Goal: Check status: Check status

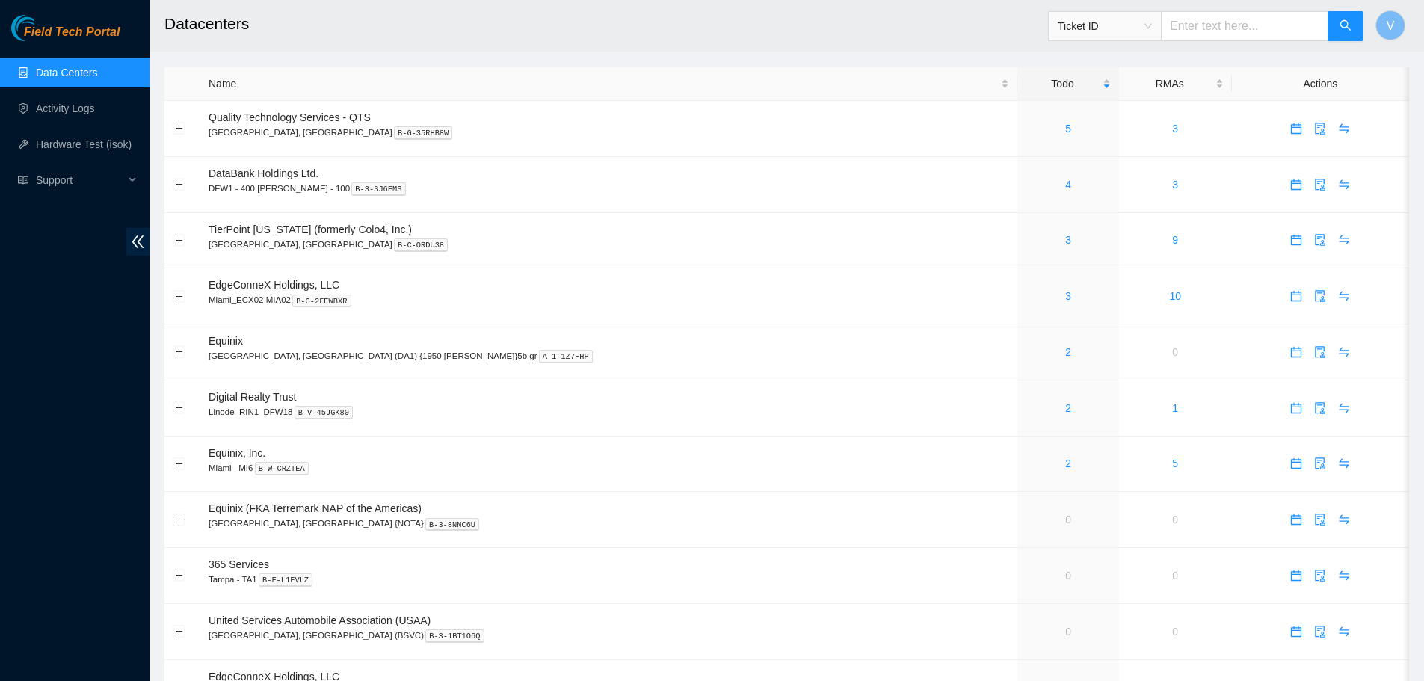
click at [1229, 21] on input "text" at bounding box center [1244, 26] width 167 height 30
paste input "B-V-5WWVB2D"
type input "B-V-5WWVB2D"
click at [1353, 22] on button "button" at bounding box center [1345, 26] width 36 height 30
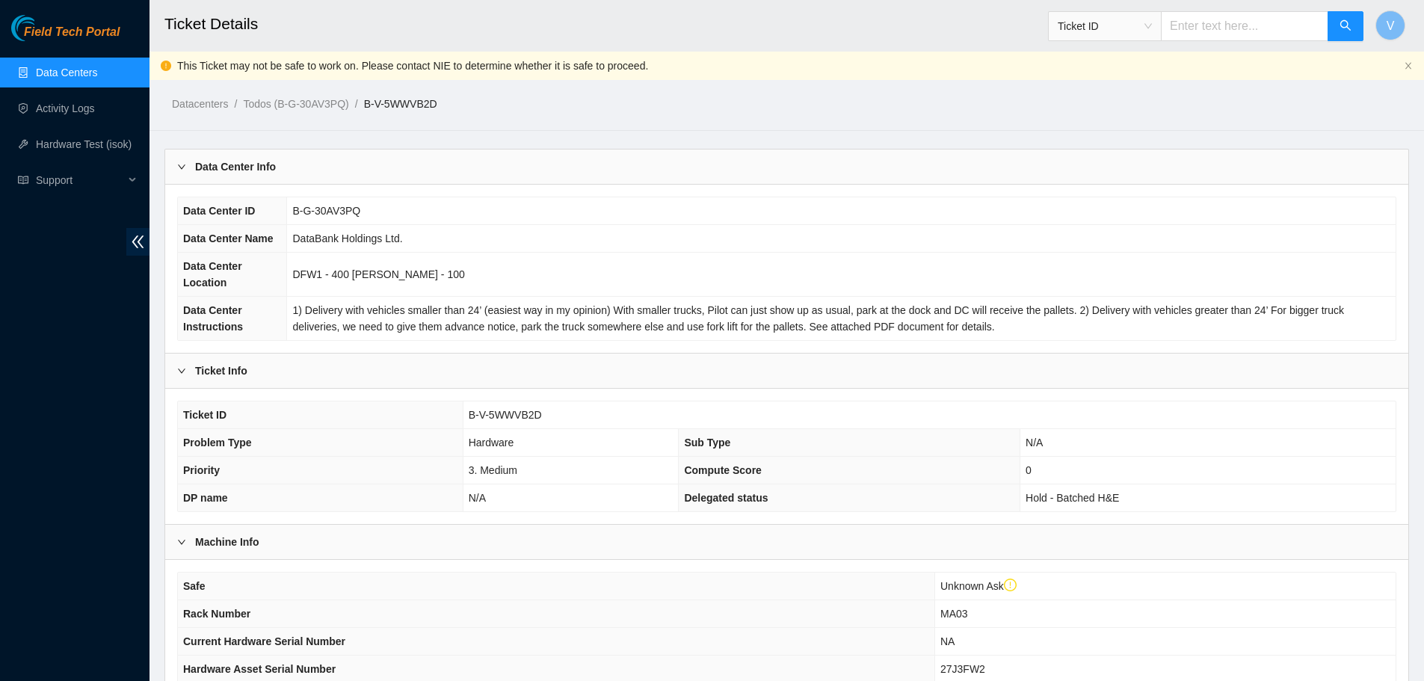
click at [85, 70] on link "Data Centers" at bounding box center [66, 73] width 61 height 12
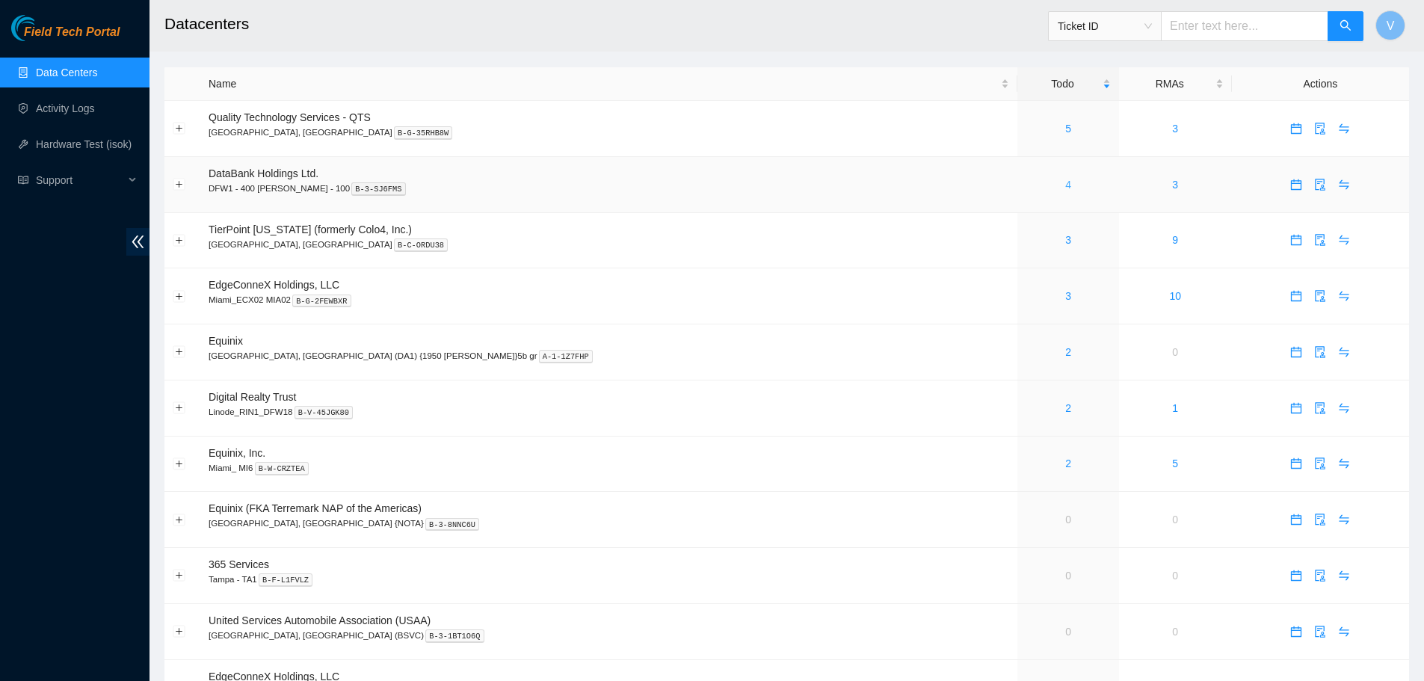
click at [1065, 183] on link "4" at bounding box center [1068, 185] width 6 height 12
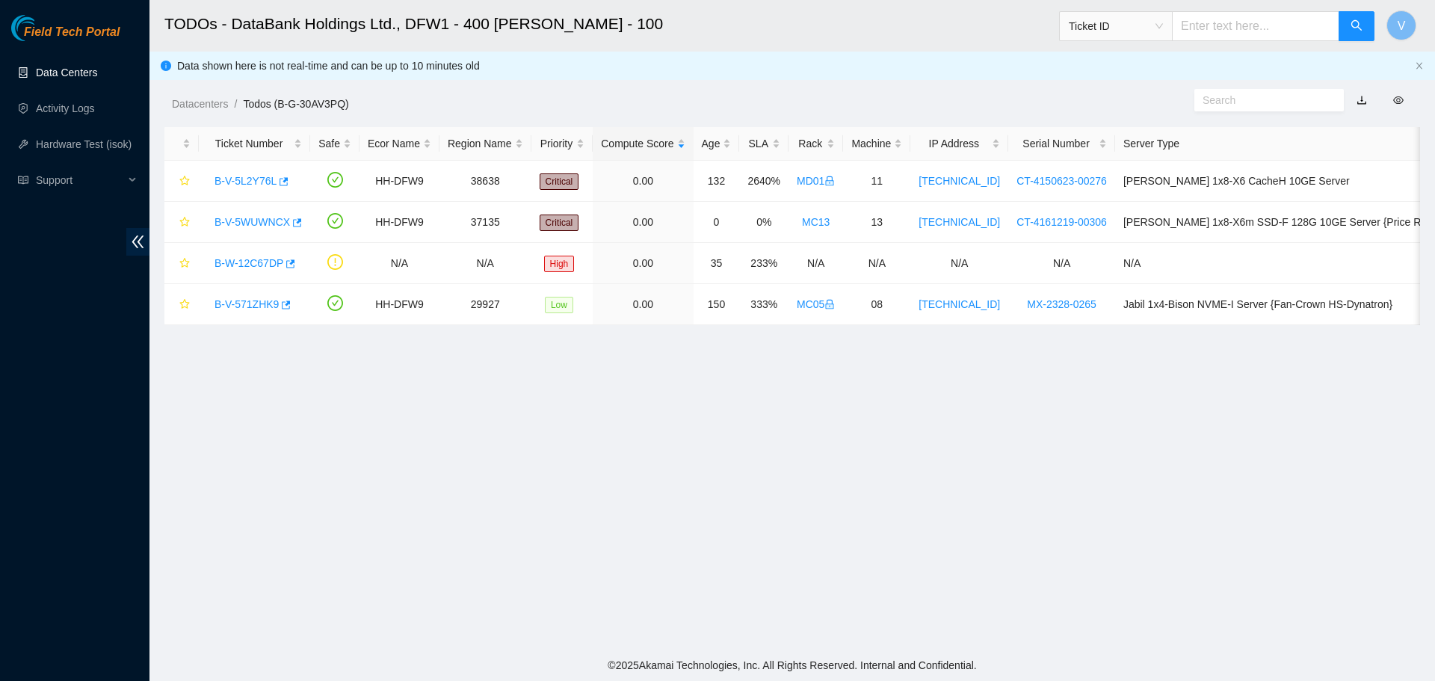
click at [55, 75] on link "Data Centers" at bounding box center [66, 73] width 61 height 12
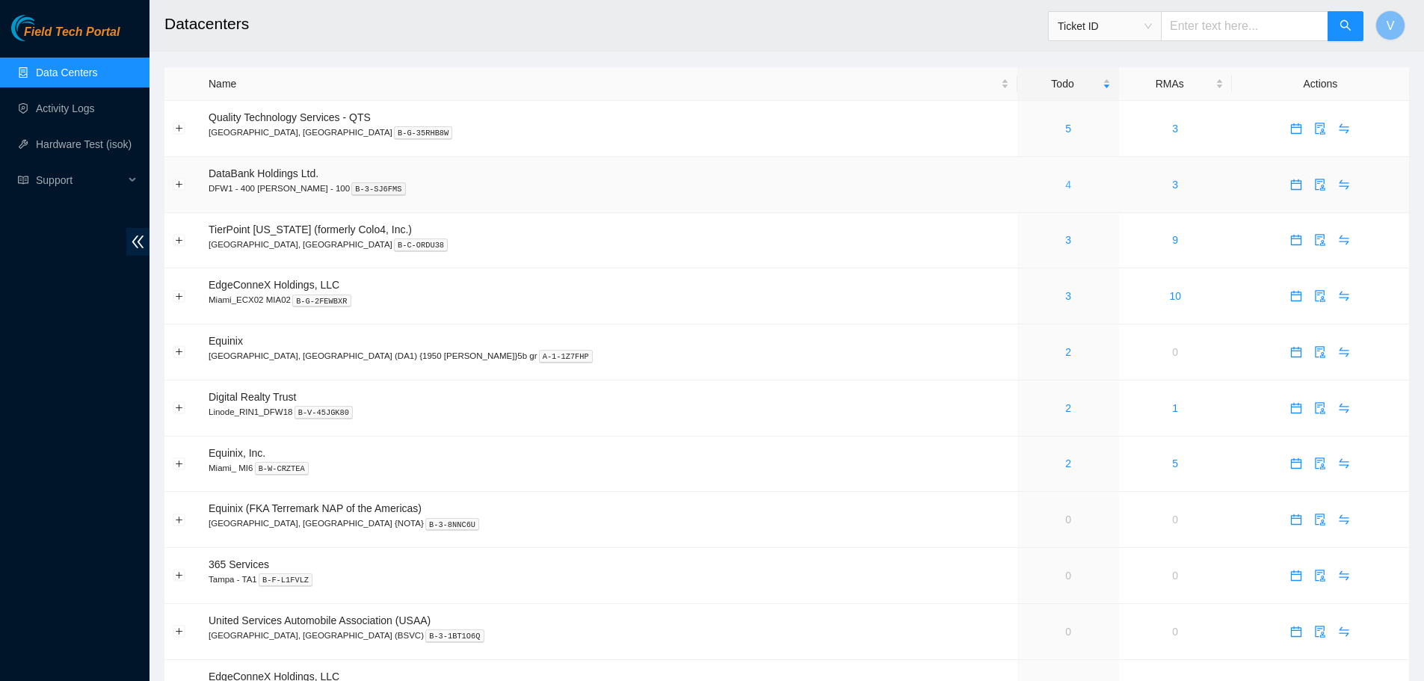
click at [1065, 182] on link "4" at bounding box center [1068, 185] width 6 height 12
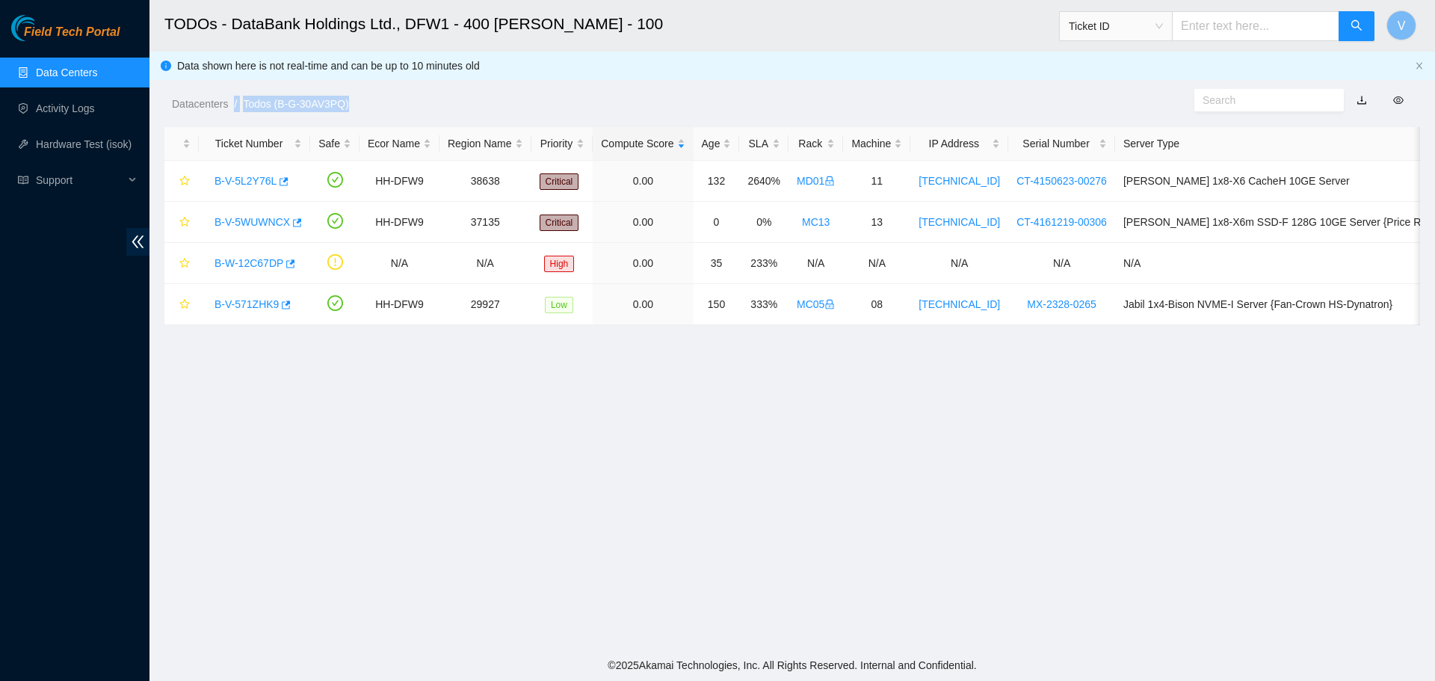
drag, startPoint x: 490, startPoint y: 65, endPoint x: 230, endPoint y: 59, distance: 260.2
click at [230, 59] on div "Datacenters / Todos (B-G-30AV3PQ) /" at bounding box center [631, 70] width 964 height 84
click at [209, 63] on div "Datacenters / Todos (B-G-30AV3PQ) /" at bounding box center [631, 70] width 964 height 84
drag, startPoint x: 179, startPoint y: 66, endPoint x: 541, endPoint y: 67, distance: 362.5
click at [541, 67] on div "Datacenters / Todos (B-G-30AV3PQ) /" at bounding box center [631, 70] width 964 height 84
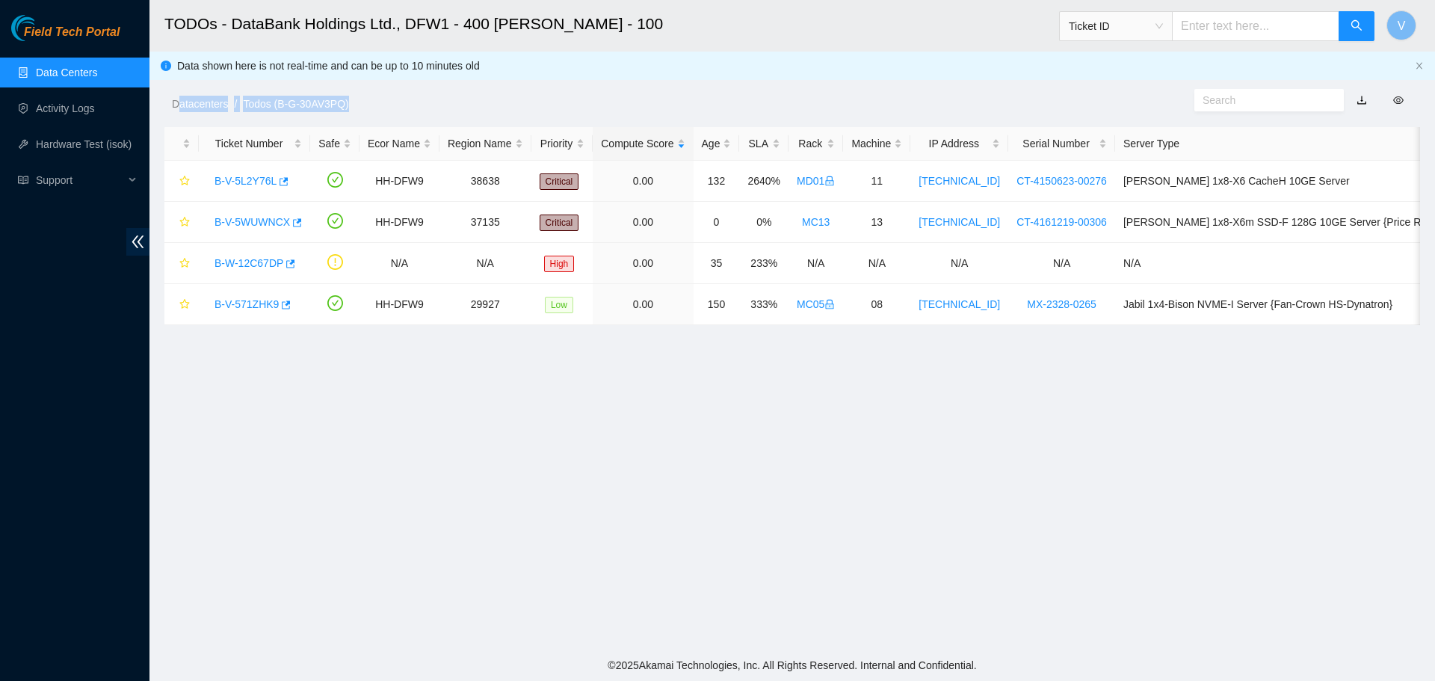
click at [543, 67] on div "Datacenters / Todos (B-G-30AV3PQ) /" at bounding box center [631, 70] width 964 height 84
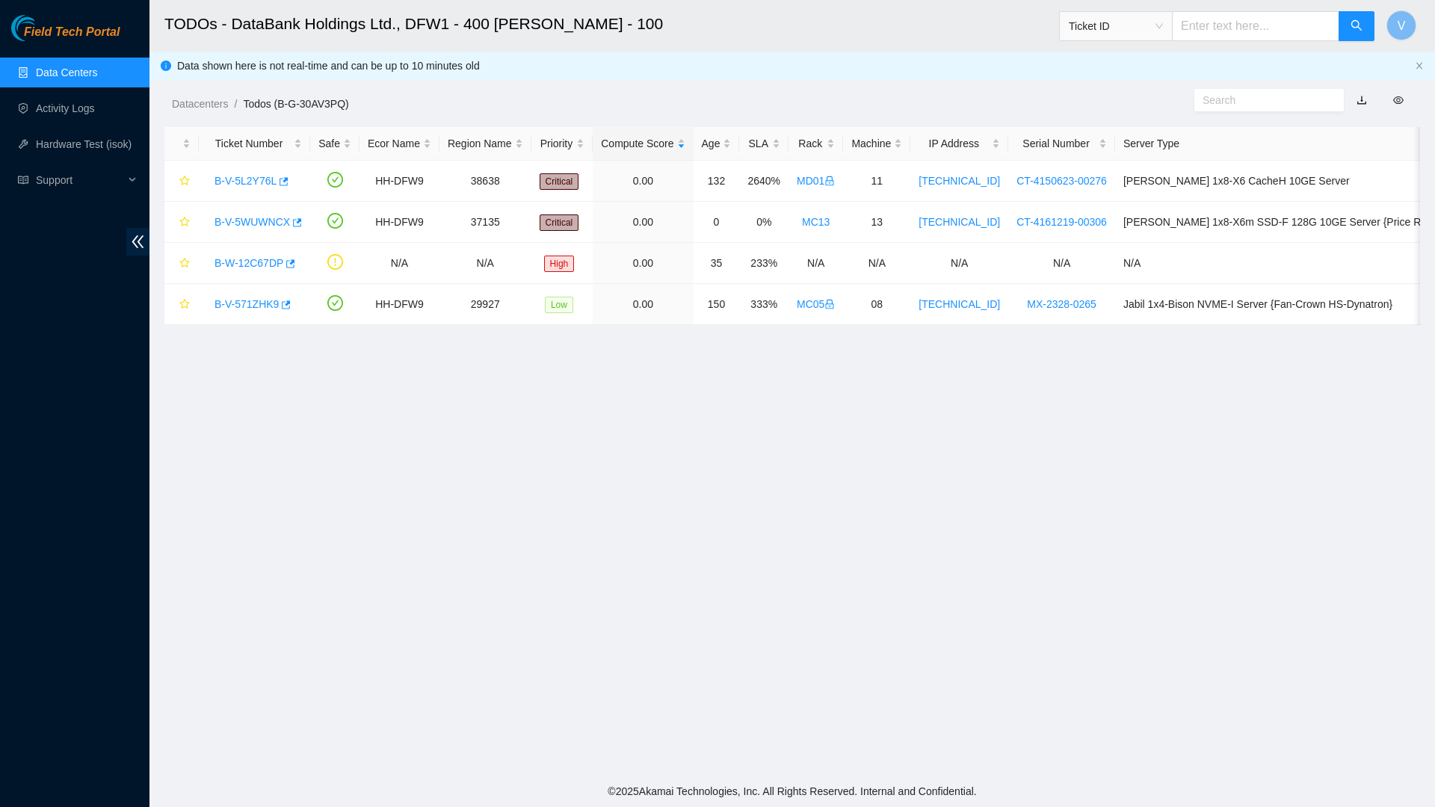
click at [877, 473] on main "TODOs - DataBank Holdings Ltd., DFW1 - 400 S. Akard - 100 Ticket ID V Data show…" at bounding box center [791, 388] width 1285 height 776
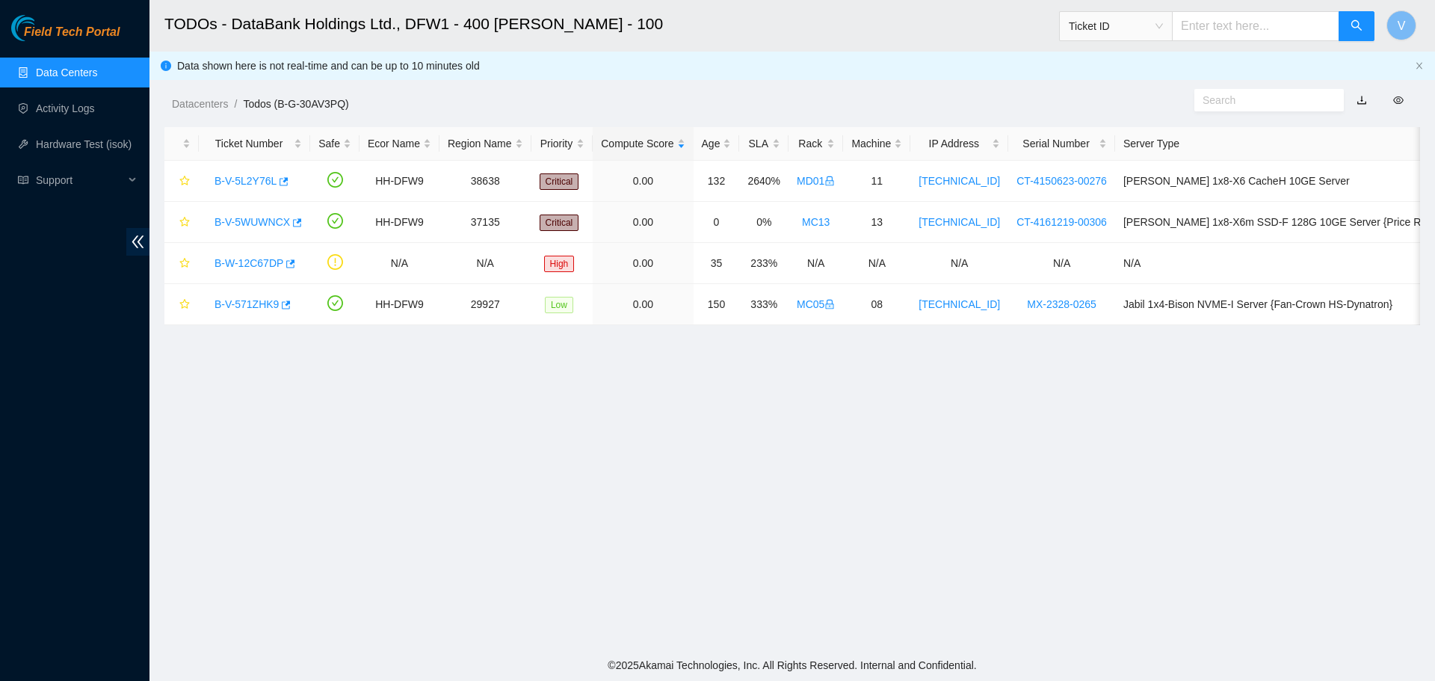
click at [64, 74] on link "Data Centers" at bounding box center [66, 73] width 61 height 12
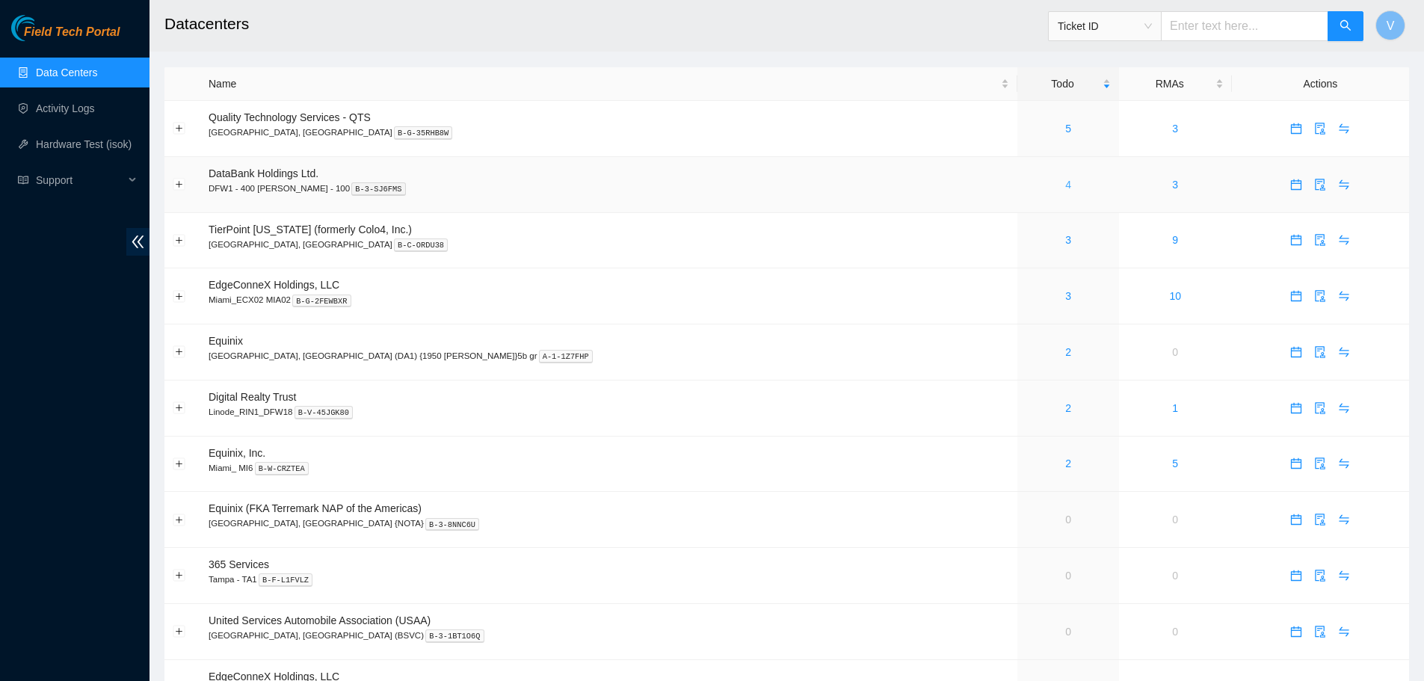
click at [1065, 185] on link "4" at bounding box center [1068, 185] width 6 height 12
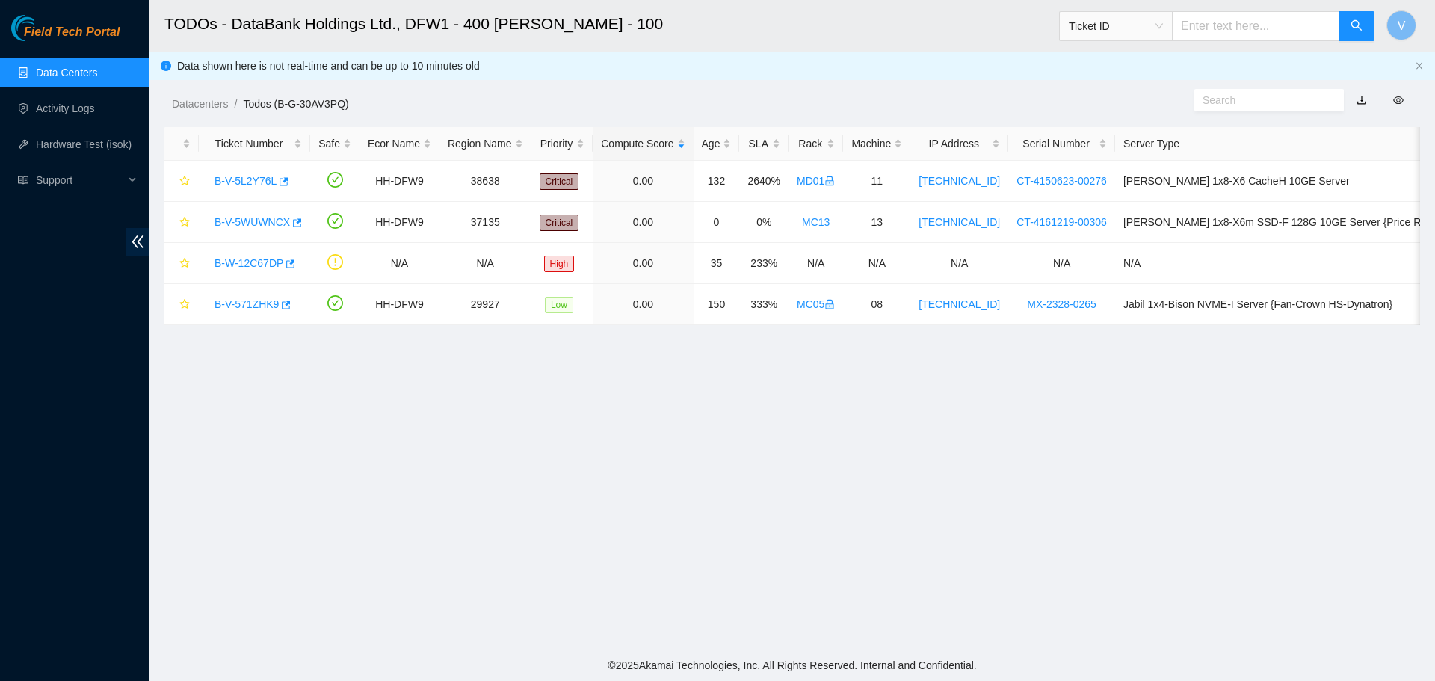
click at [54, 67] on link "Data Centers" at bounding box center [66, 73] width 61 height 12
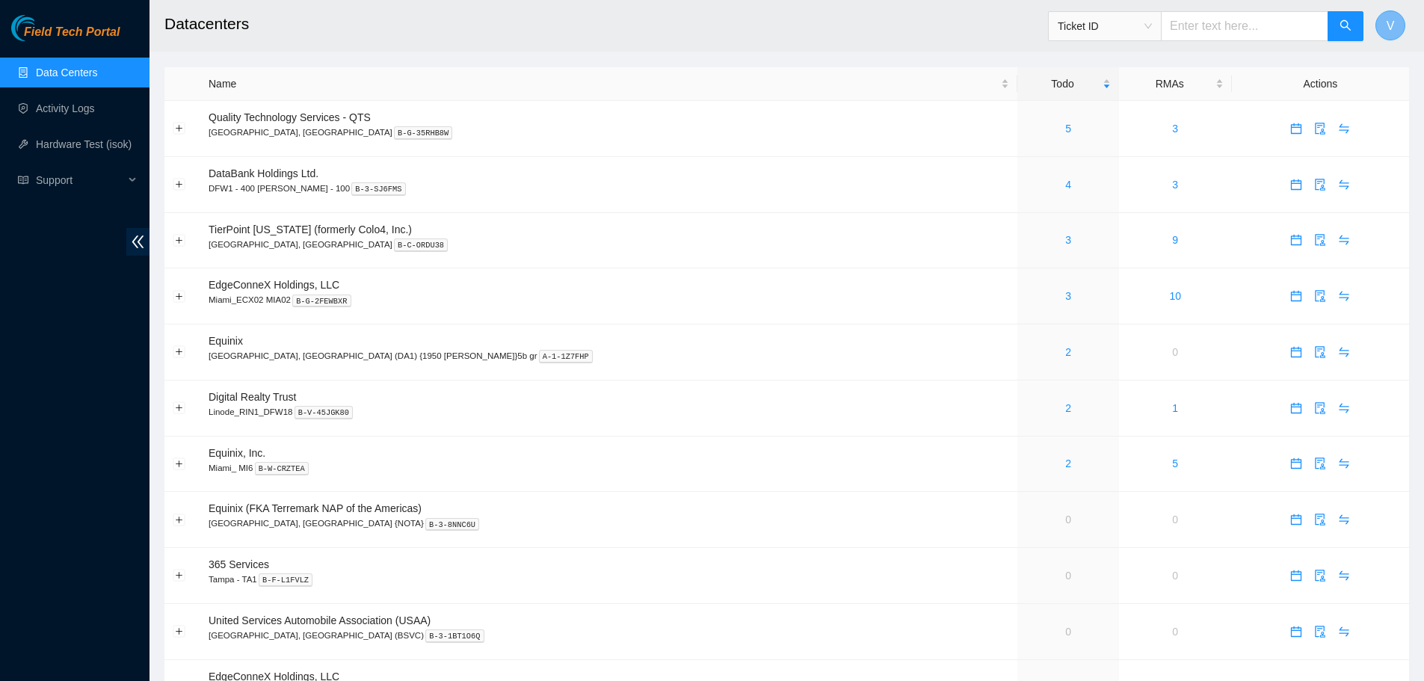
click at [1394, 19] on button "V" at bounding box center [1390, 25] width 30 height 30
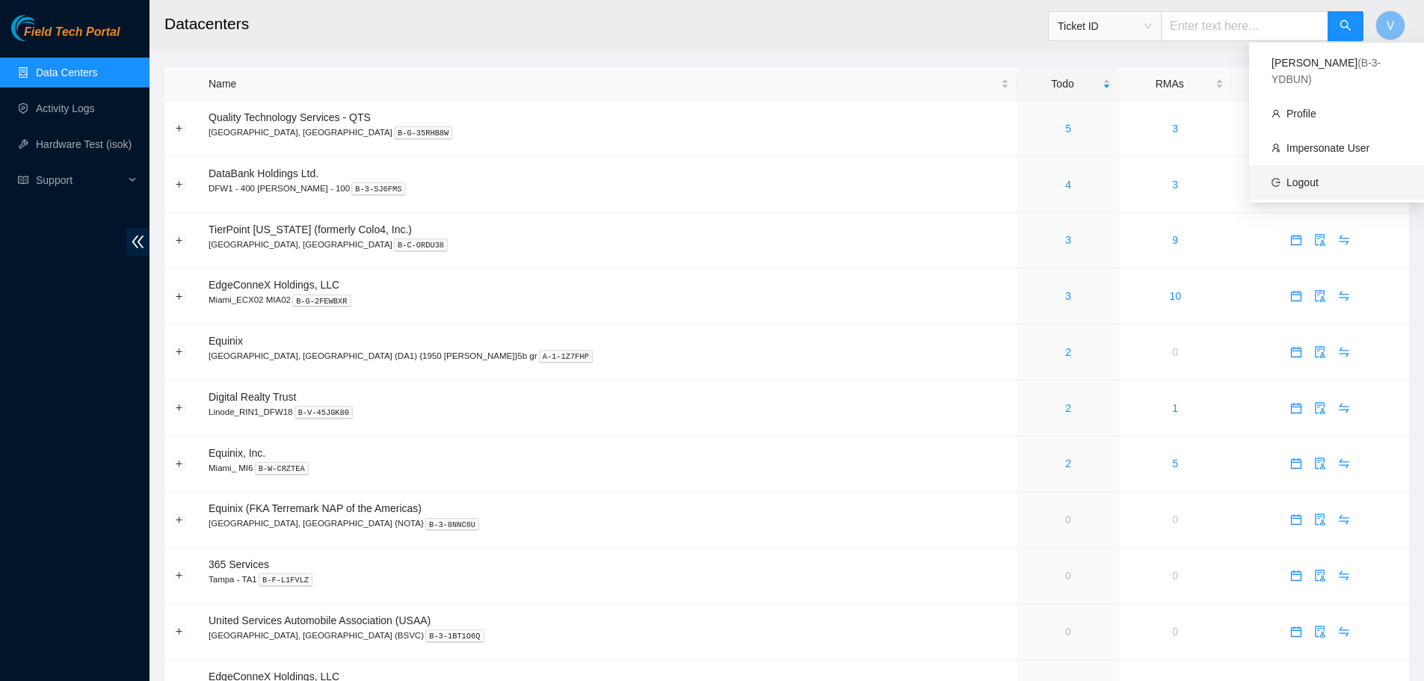
click at [1318, 176] on link "Logout" at bounding box center [1302, 182] width 32 height 12
click at [1065, 185] on link "4" at bounding box center [1068, 185] width 6 height 12
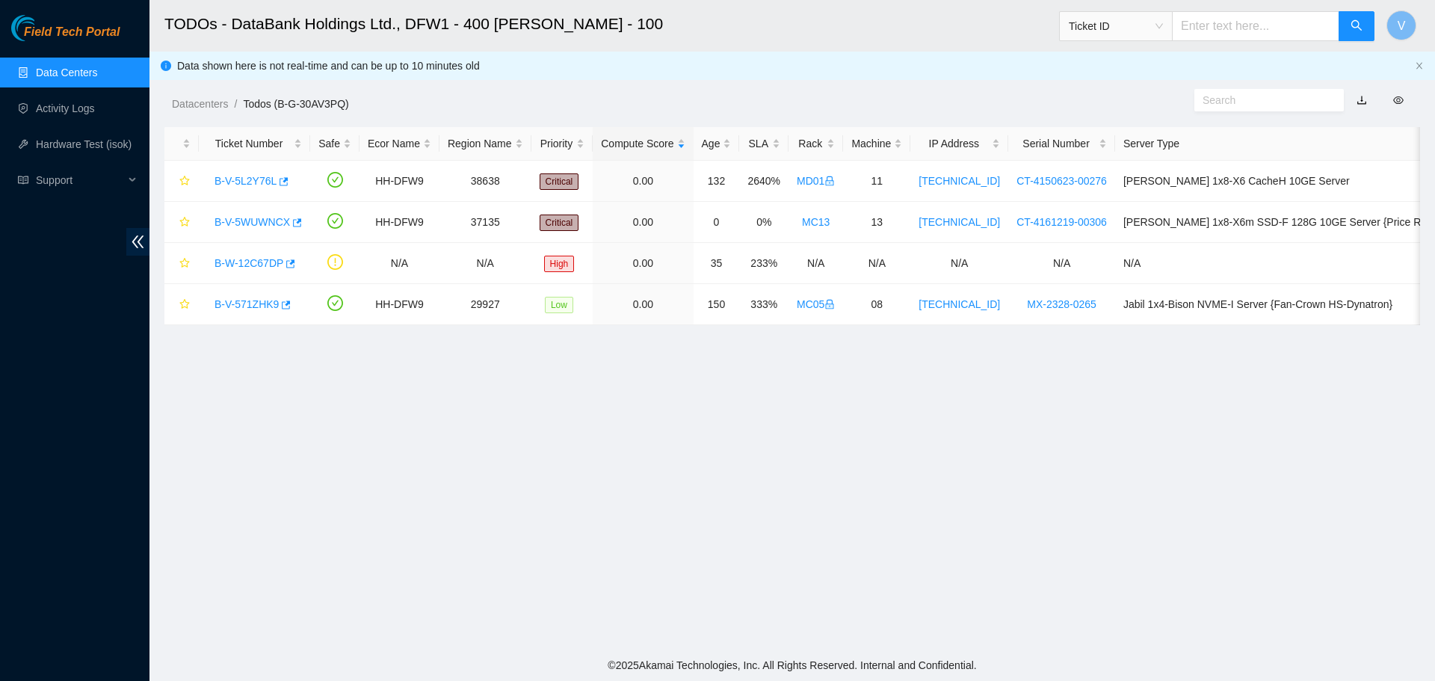
click at [73, 74] on link "Data Centers" at bounding box center [66, 73] width 61 height 12
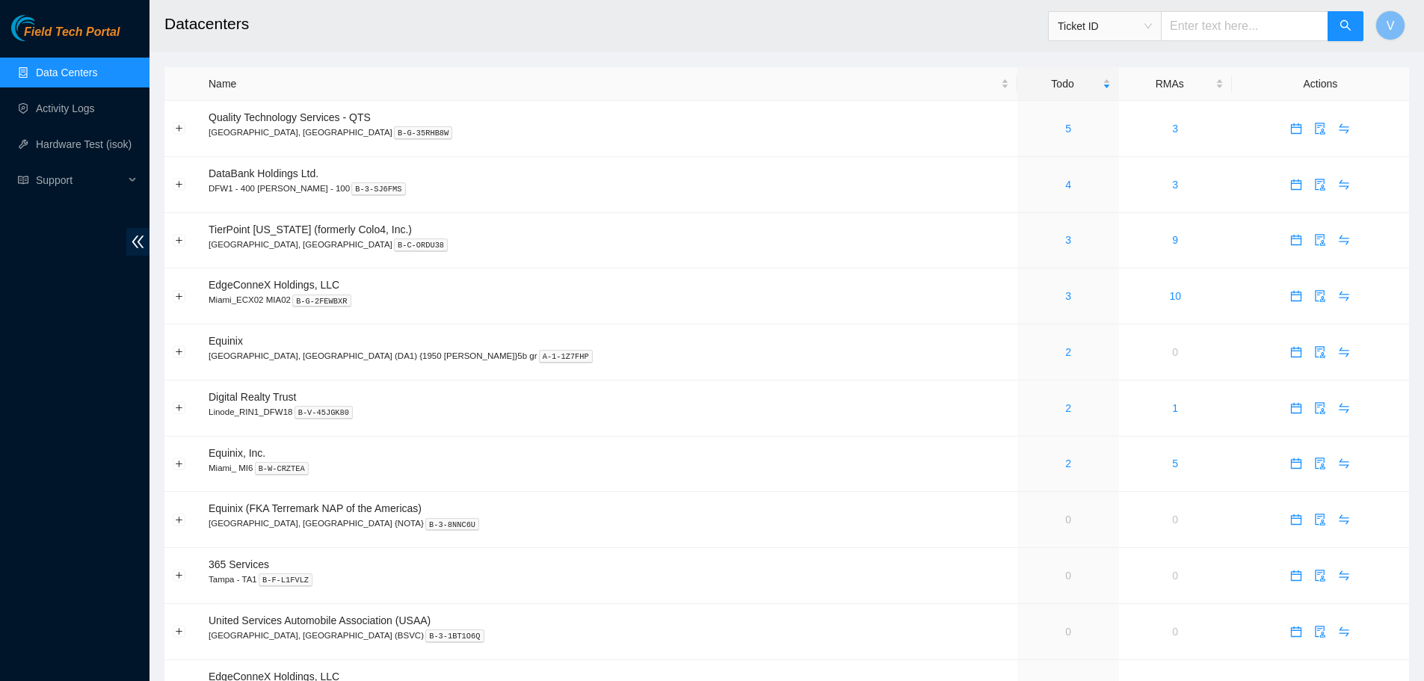
click at [72, 70] on link "Data Centers" at bounding box center [66, 73] width 61 height 12
click at [1065, 186] on link "4" at bounding box center [1068, 185] width 6 height 12
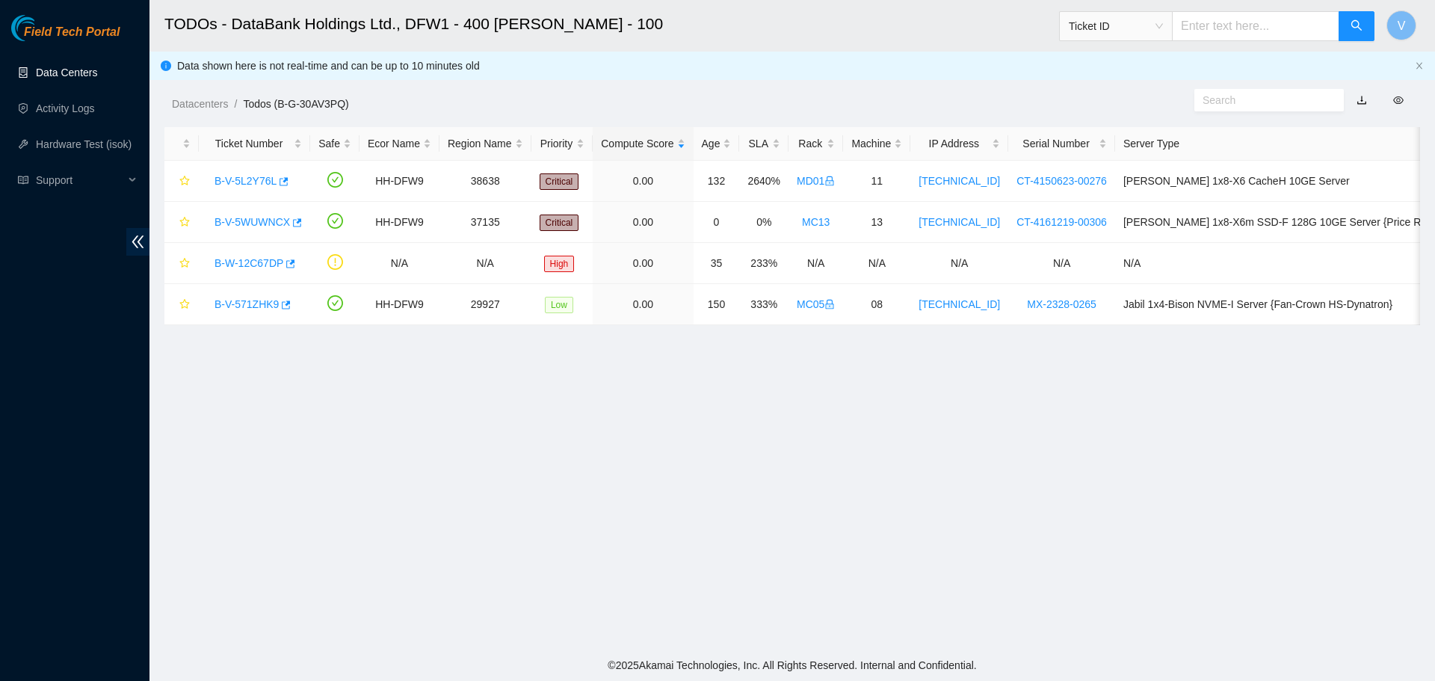
click at [56, 73] on link "Data Centers" at bounding box center [66, 73] width 61 height 12
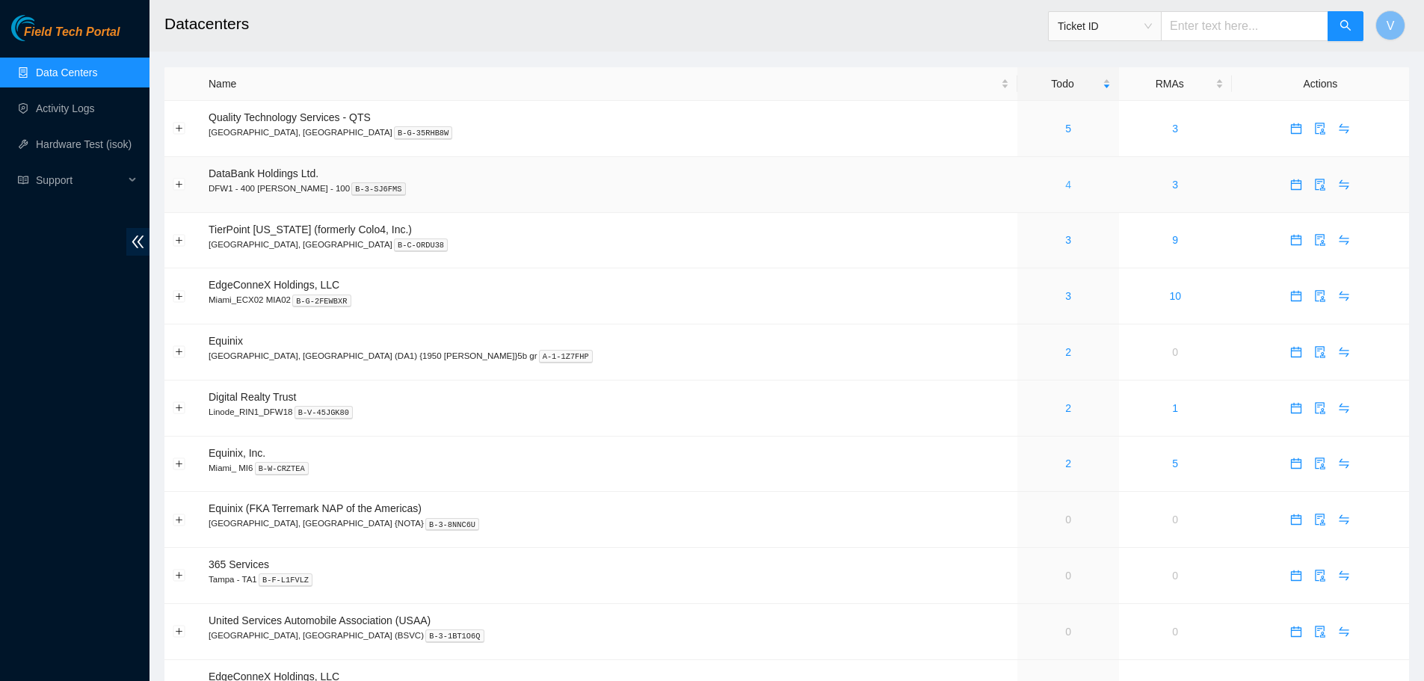
click at [1065, 185] on link "4" at bounding box center [1068, 185] width 6 height 12
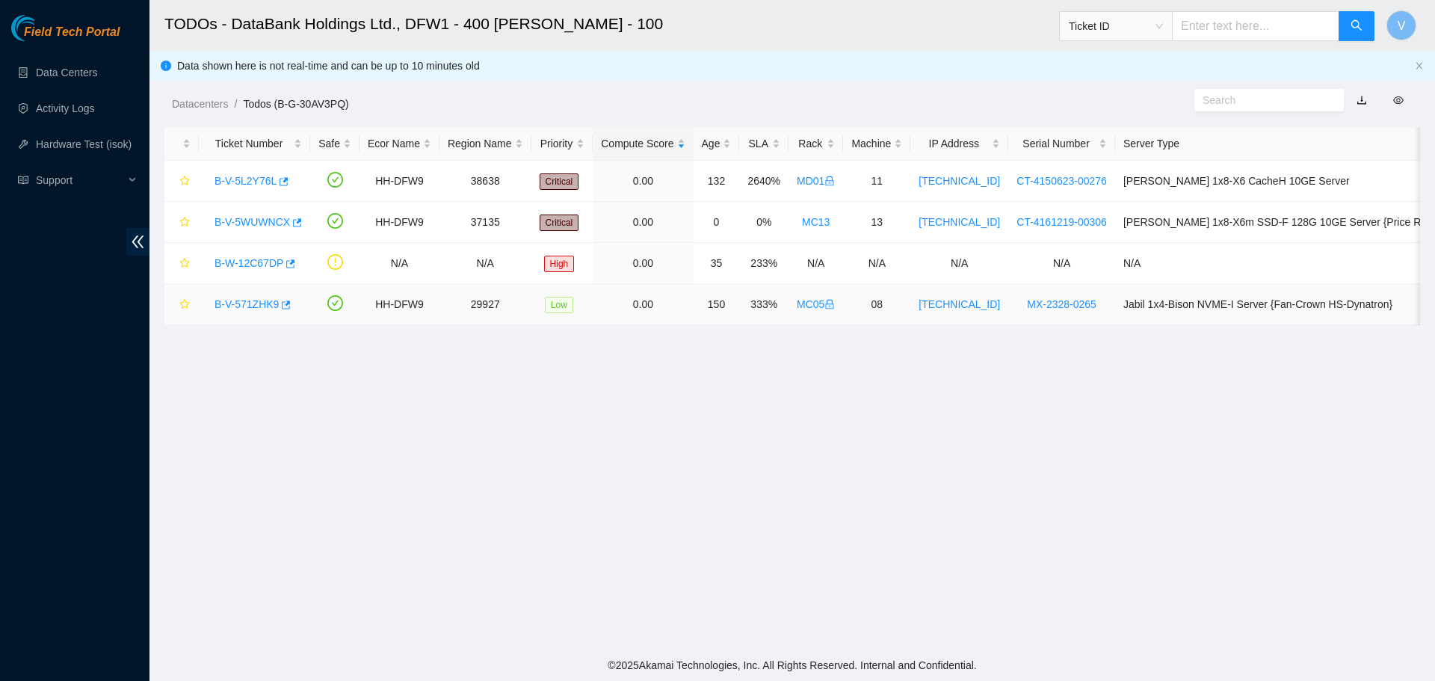
click at [260, 304] on link "B-V-571ZHK9" at bounding box center [246, 304] width 64 height 12
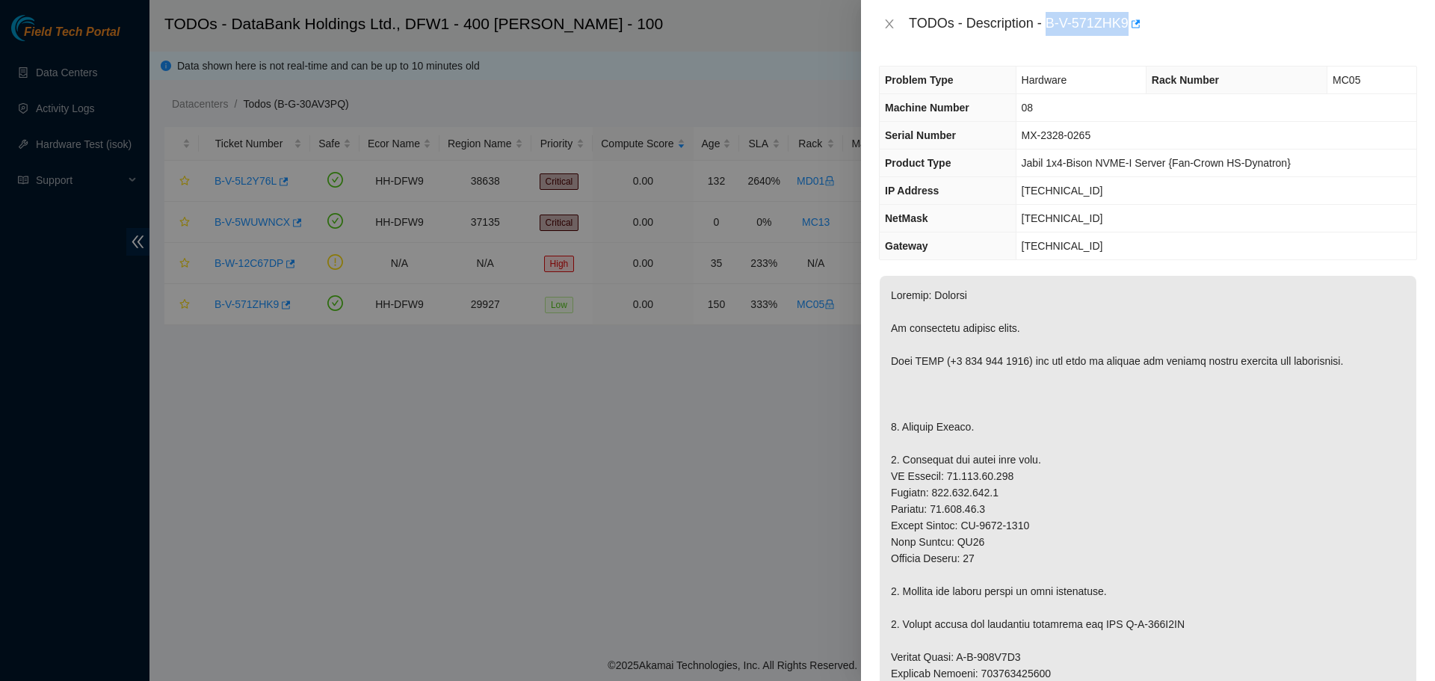
drag, startPoint x: 1048, startPoint y: 20, endPoint x: 1129, endPoint y: 25, distance: 80.8
click at [1129, 25] on div "TODOs - Description - B-V-571ZHK9" at bounding box center [1163, 24] width 508 height 24
copy div "B-V-571ZHK9"
click at [885, 26] on icon "close" at bounding box center [889, 24] width 12 height 12
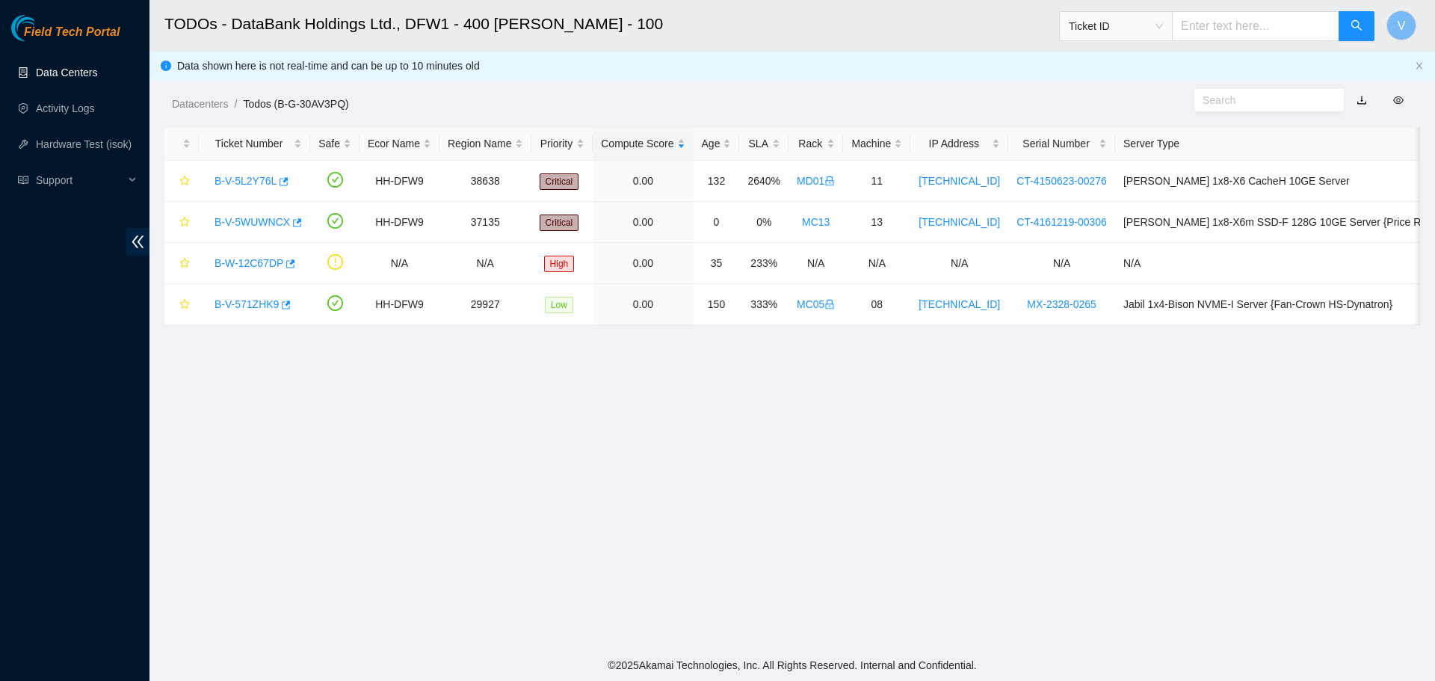
click at [67, 72] on link "Data Centers" at bounding box center [66, 73] width 61 height 12
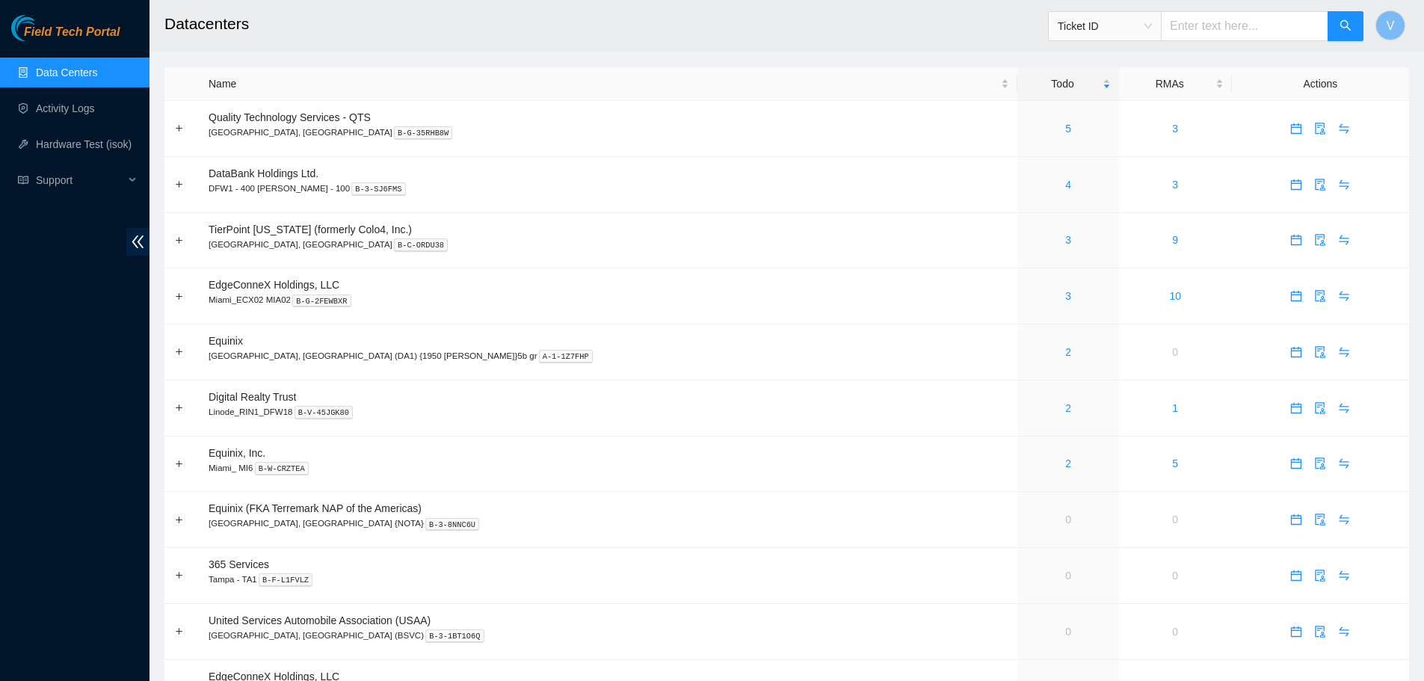
click at [97, 74] on link "Data Centers" at bounding box center [66, 73] width 61 height 12
click at [97, 71] on link "Data Centers" at bounding box center [66, 73] width 61 height 12
click at [1065, 183] on link "4" at bounding box center [1068, 185] width 6 height 12
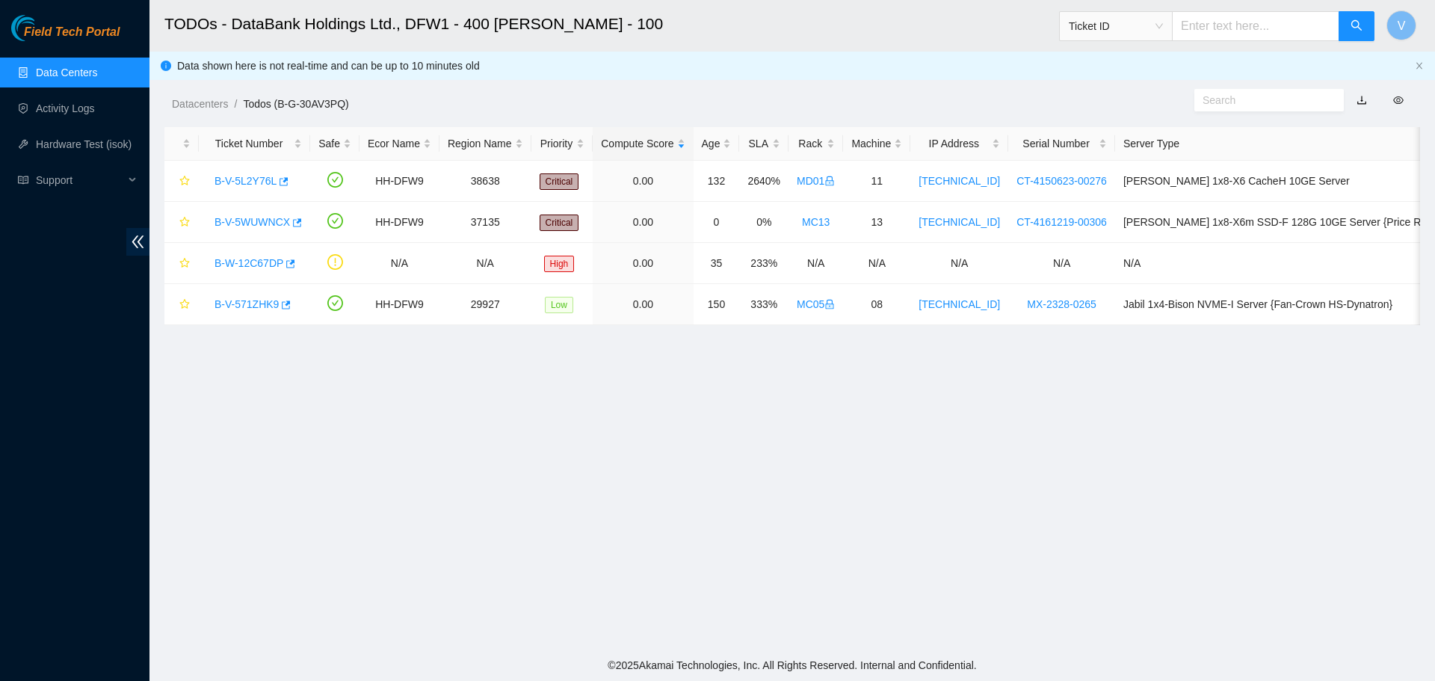
click at [77, 67] on link "Data Centers" at bounding box center [66, 73] width 61 height 12
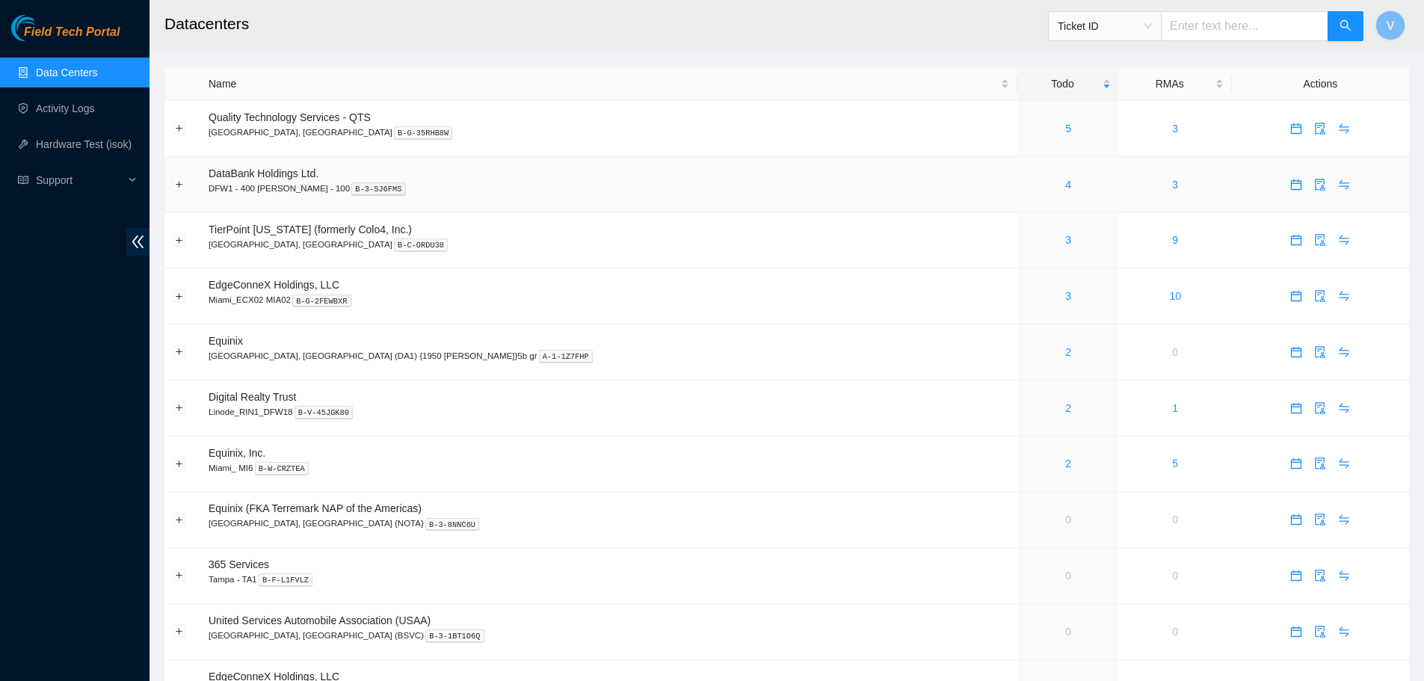
click at [1045, 189] on div "4" at bounding box center [1067, 184] width 84 height 16
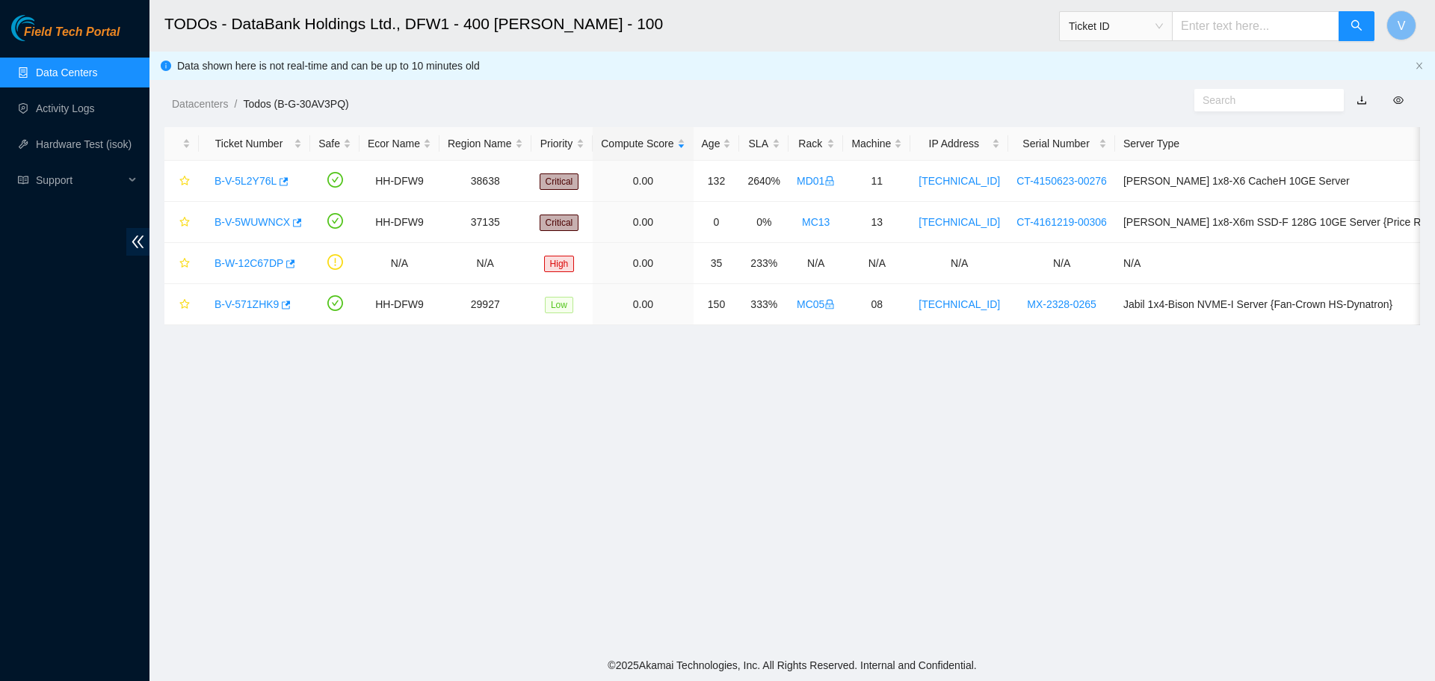
click at [91, 68] on link "Data Centers" at bounding box center [66, 73] width 61 height 12
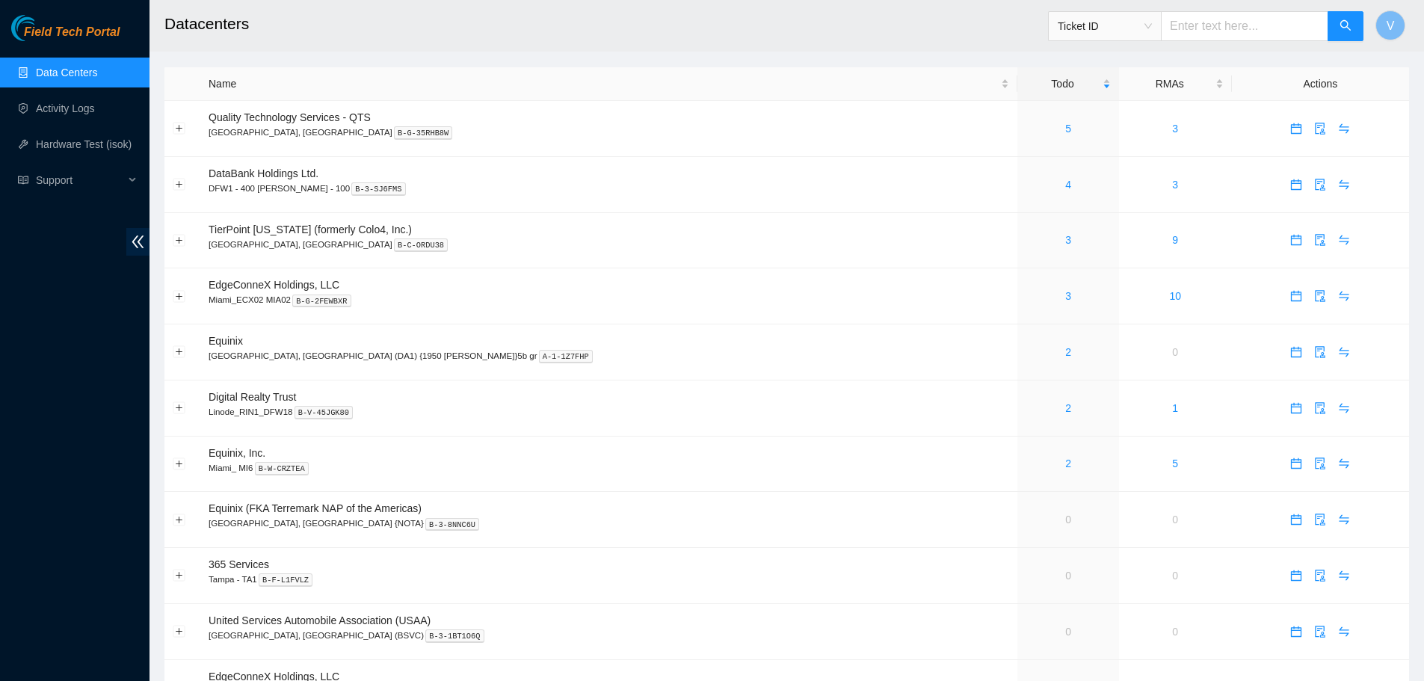
click at [97, 76] on link "Data Centers" at bounding box center [66, 73] width 61 height 12
click at [1065, 183] on link "4" at bounding box center [1068, 185] width 6 height 12
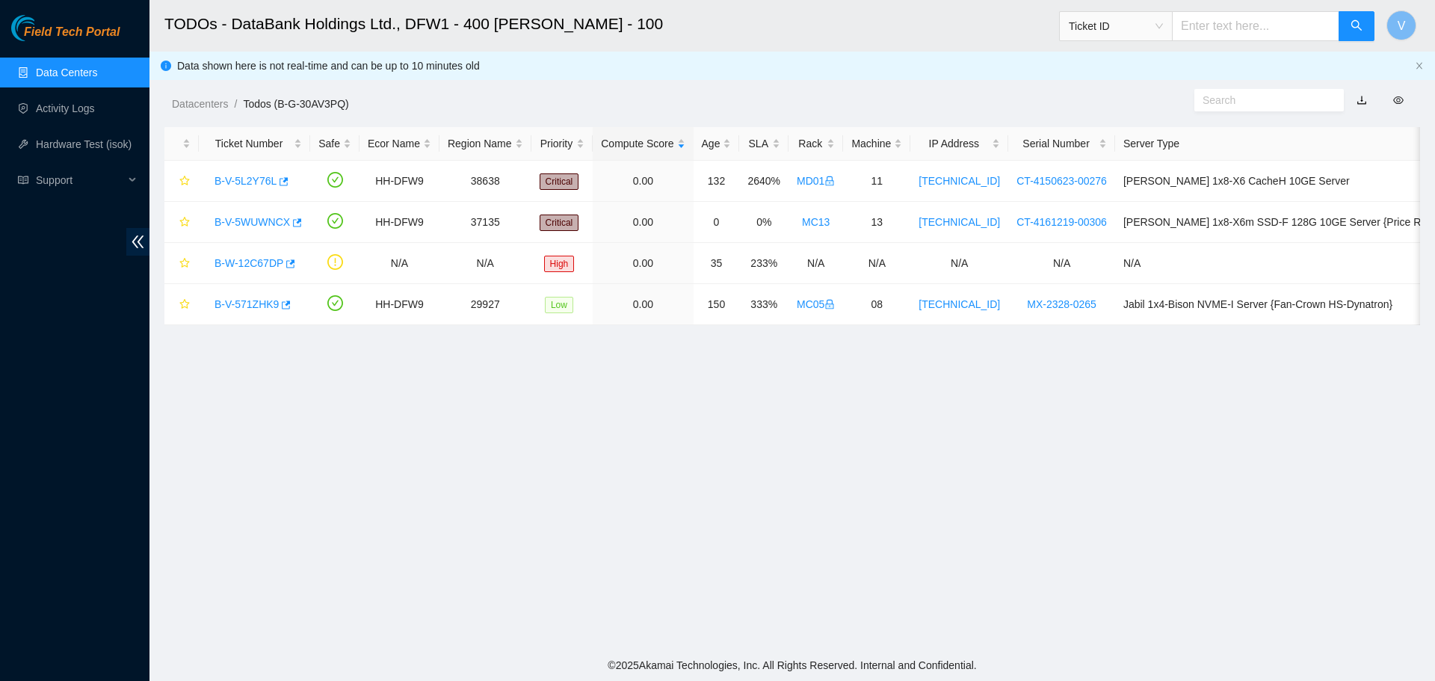
click at [89, 70] on link "Data Centers" at bounding box center [66, 73] width 61 height 12
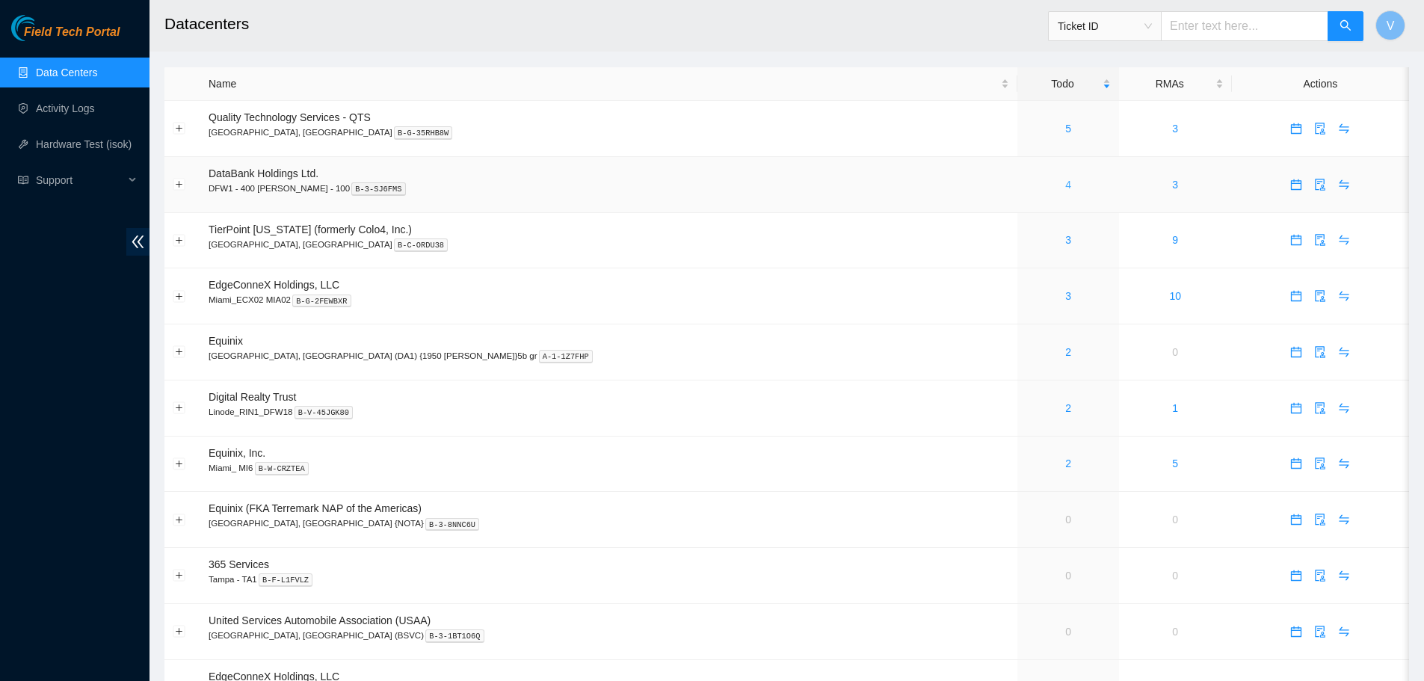
click at [1065, 188] on link "4" at bounding box center [1068, 185] width 6 height 12
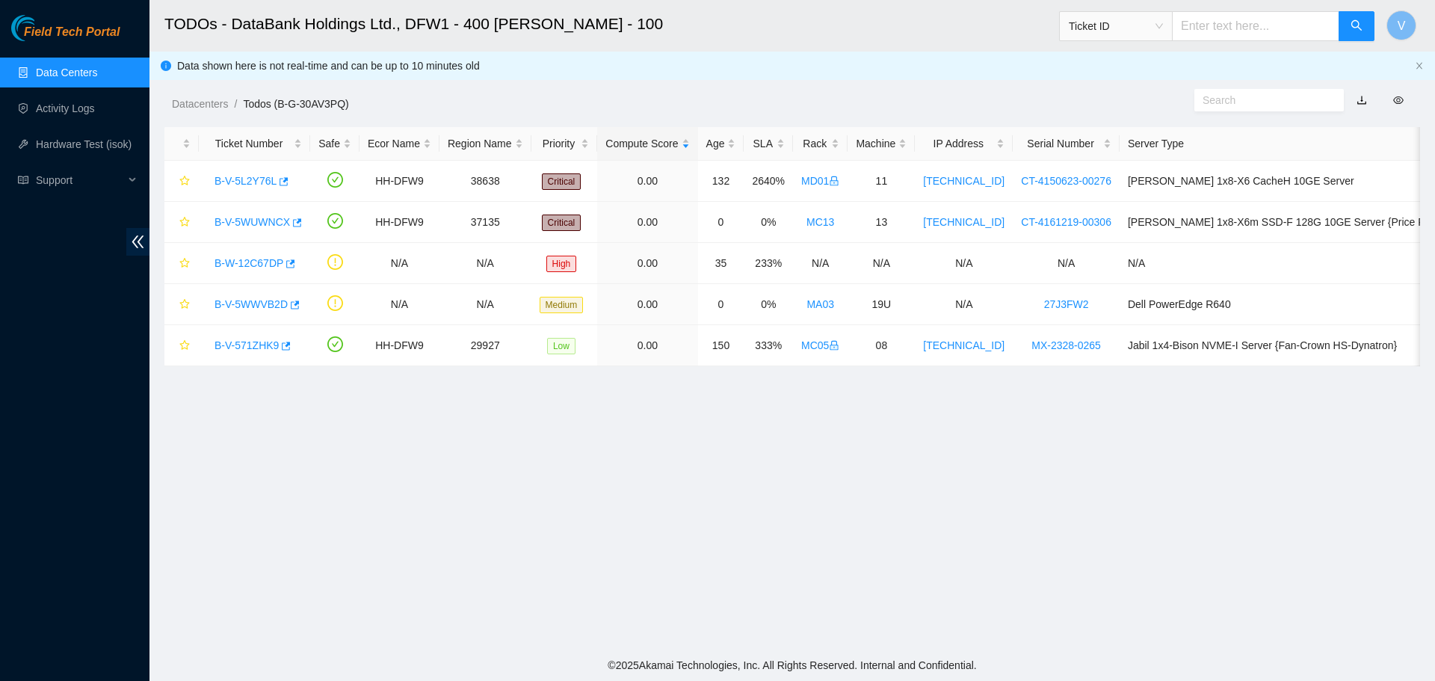
click at [544, 484] on main "TODOs - DataBank Holdings Ltd., DFW1 - 400 S. Akard - 100 Ticket ID V Data show…" at bounding box center [791, 324] width 1285 height 649
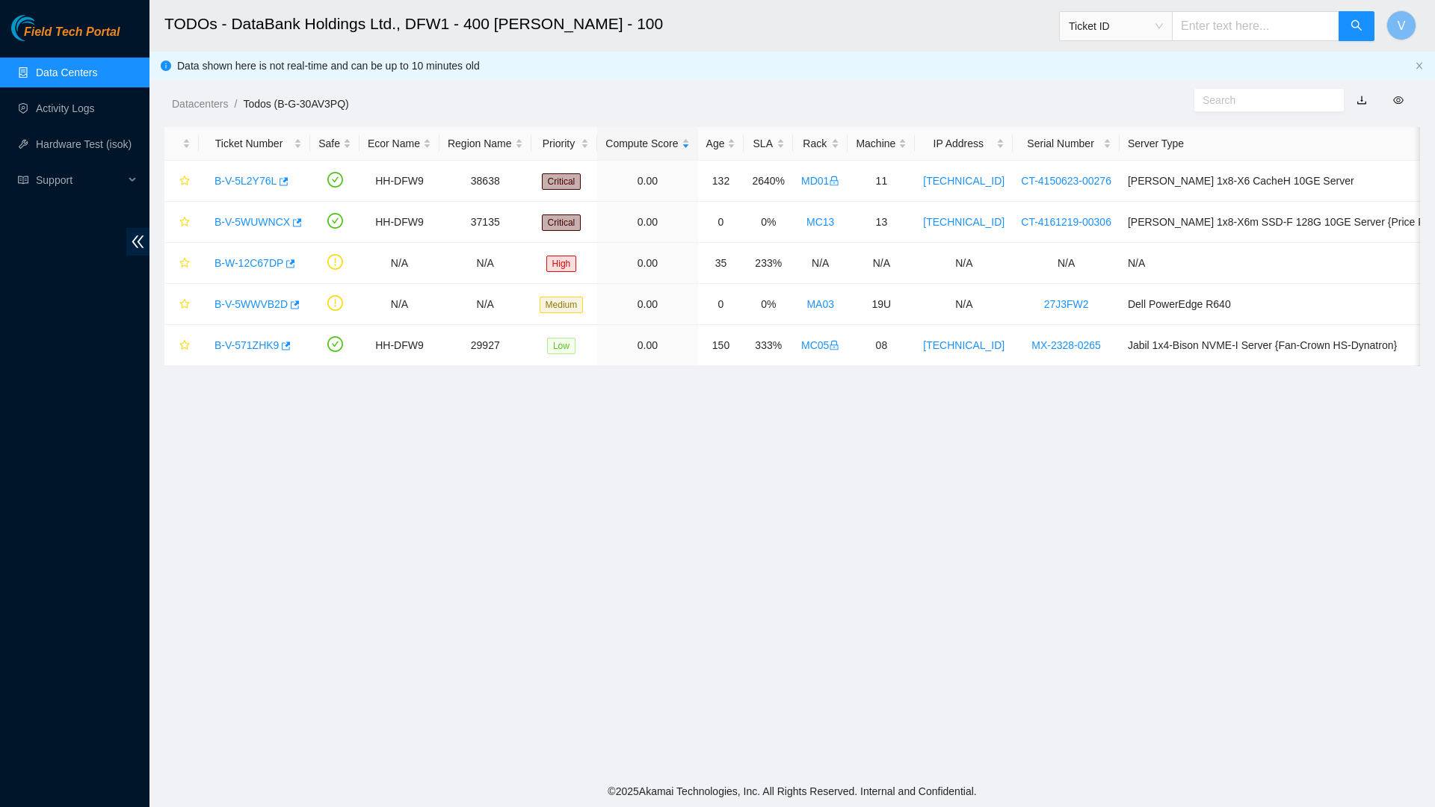
click at [896, 534] on main "TODOs - DataBank Holdings Ltd., DFW1 - 400 S. Akard - 100 Ticket ID V Data show…" at bounding box center [791, 388] width 1285 height 776
click at [250, 300] on link "B-V-5WWVB2D" at bounding box center [250, 304] width 73 height 12
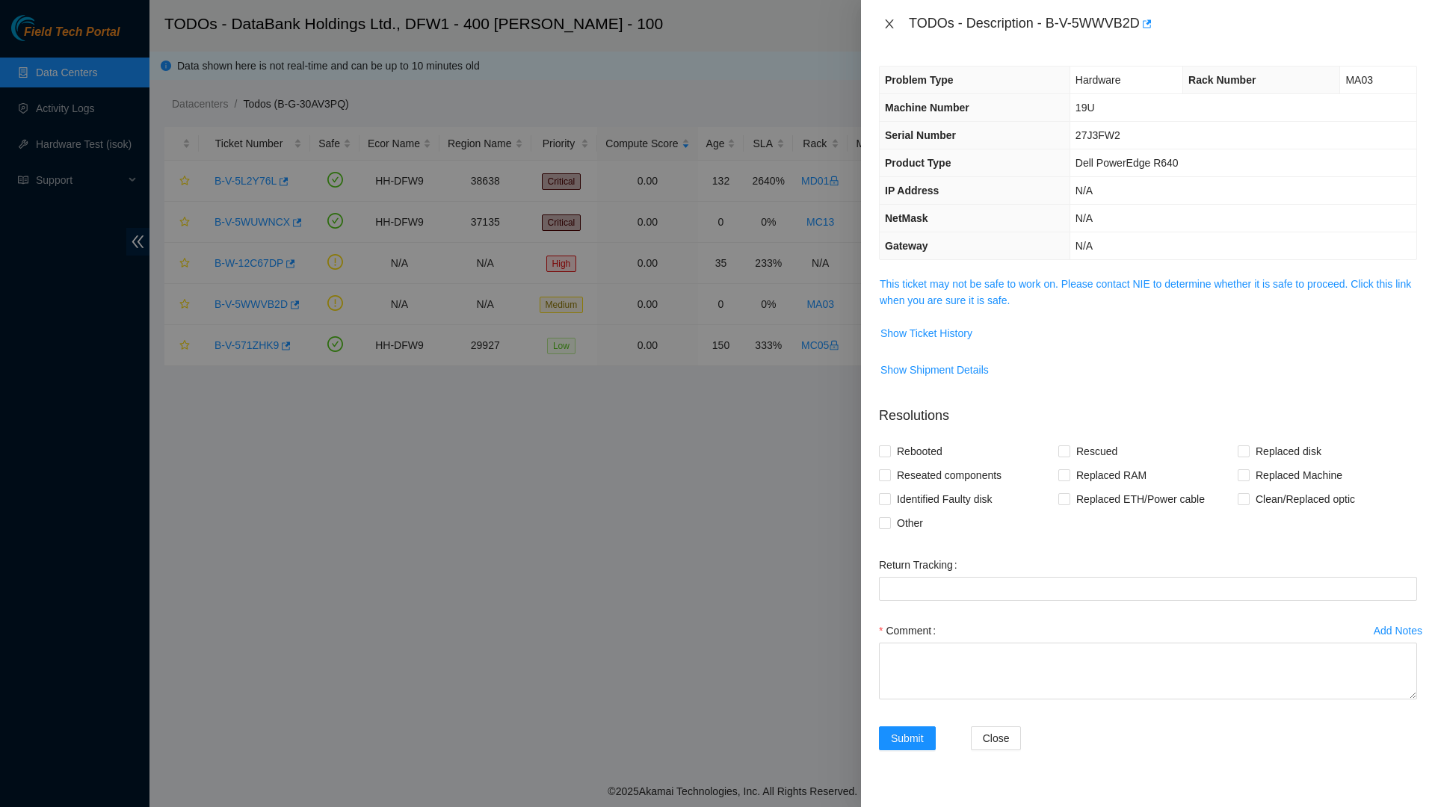
click at [890, 22] on icon "close" at bounding box center [889, 23] width 8 height 9
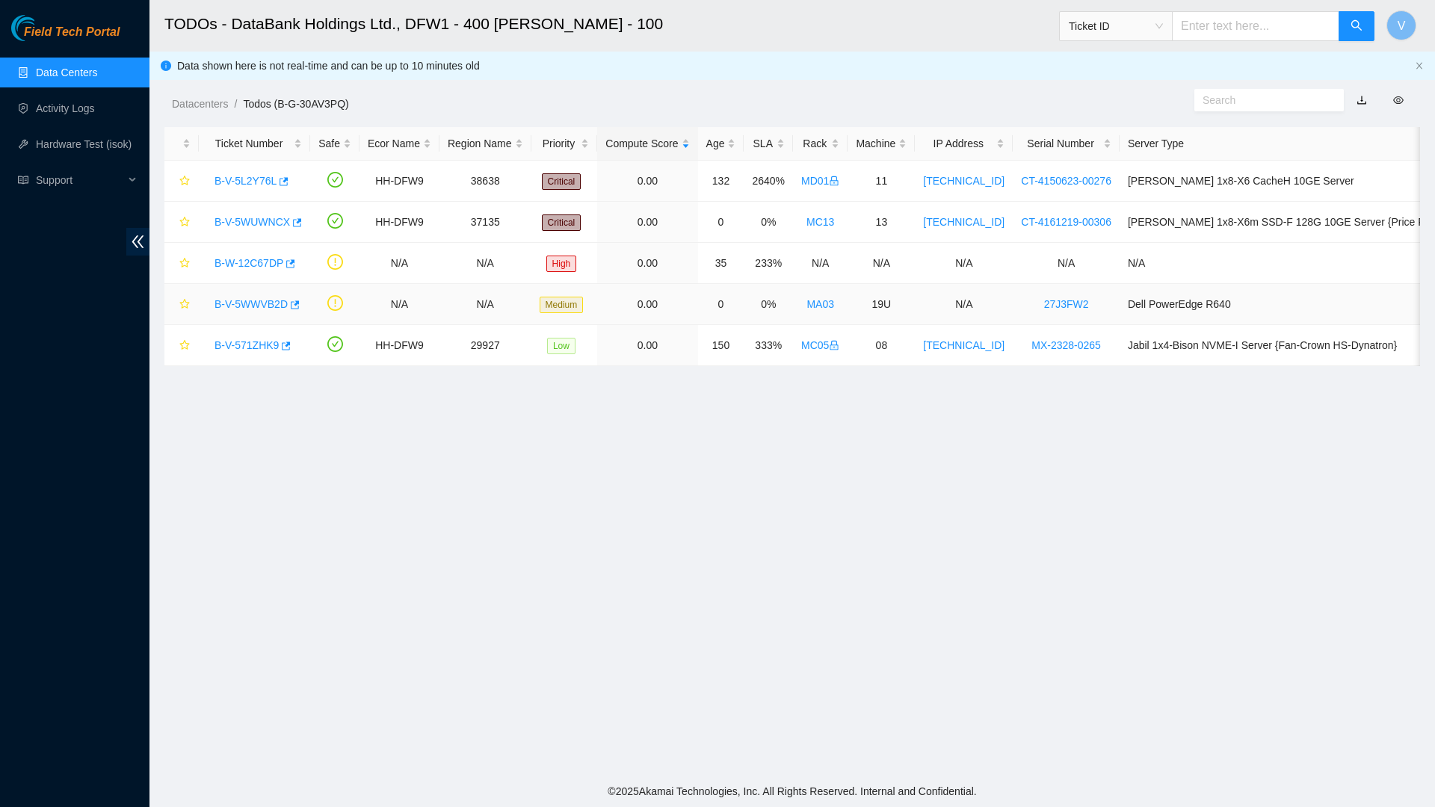
click at [252, 306] on link "B-V-5WWVB2D" at bounding box center [250, 304] width 73 height 12
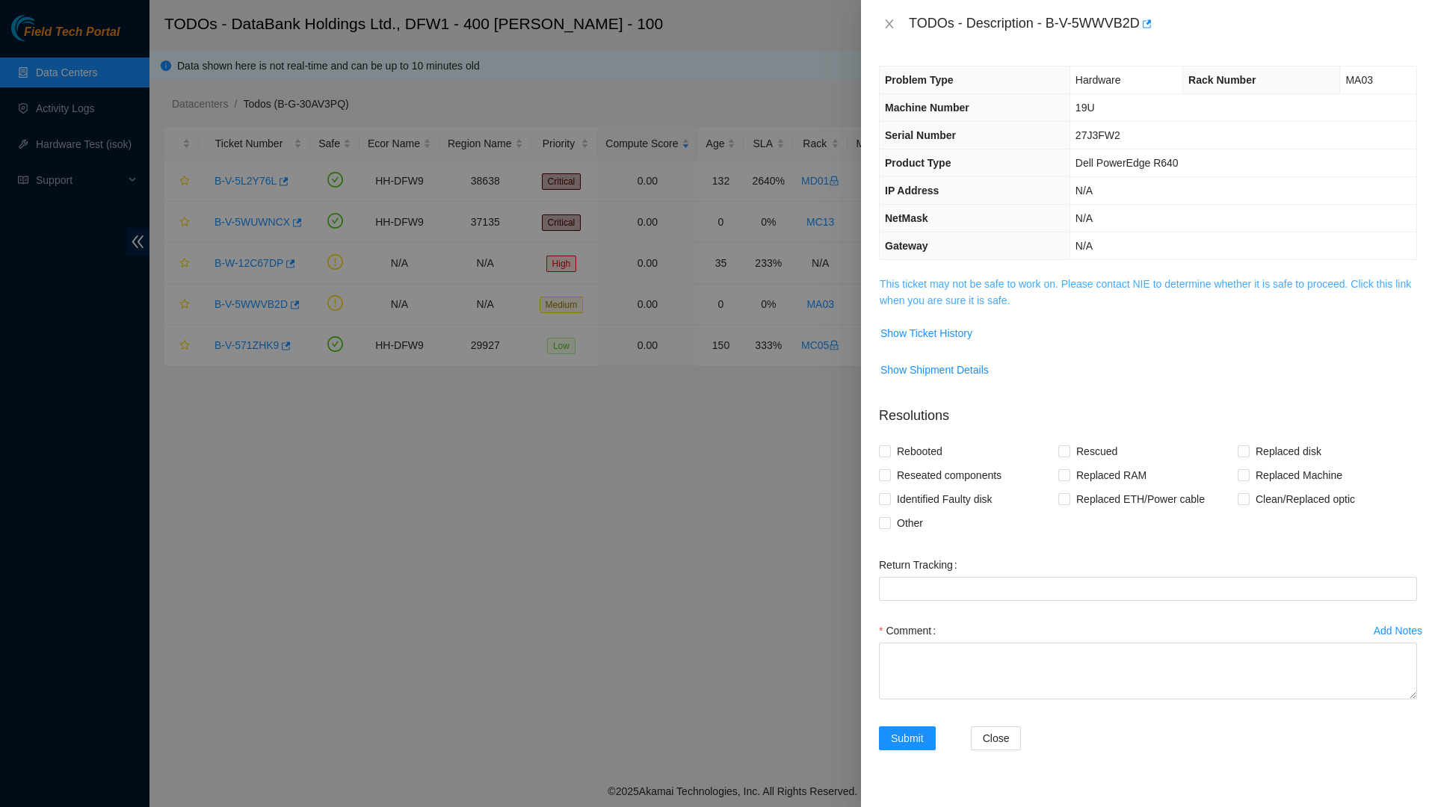
click at [1122, 284] on link "This ticket may not be safe to work on. Please contact NIE to determine whether…" at bounding box center [1145, 292] width 531 height 28
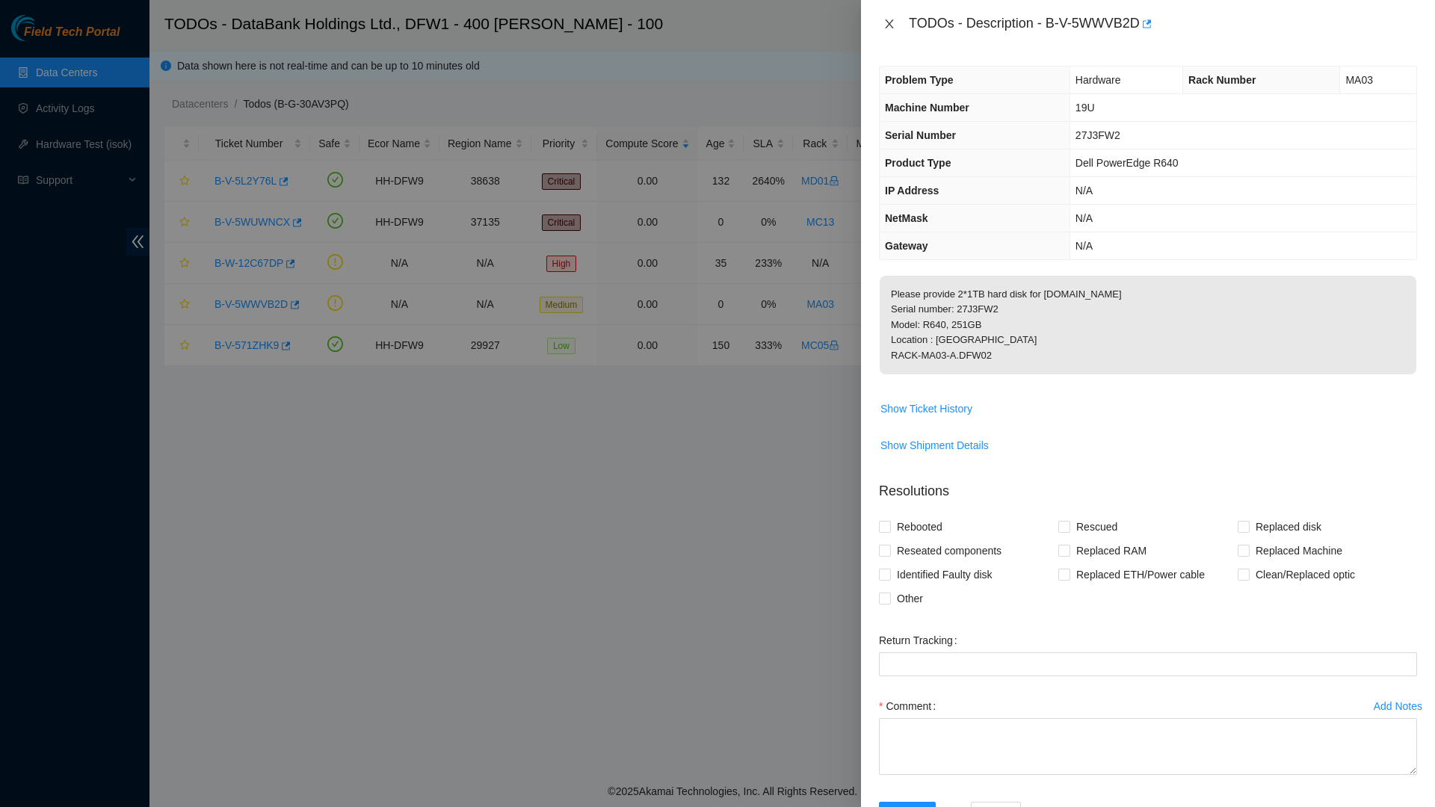
click at [887, 20] on icon "close" at bounding box center [889, 24] width 12 height 12
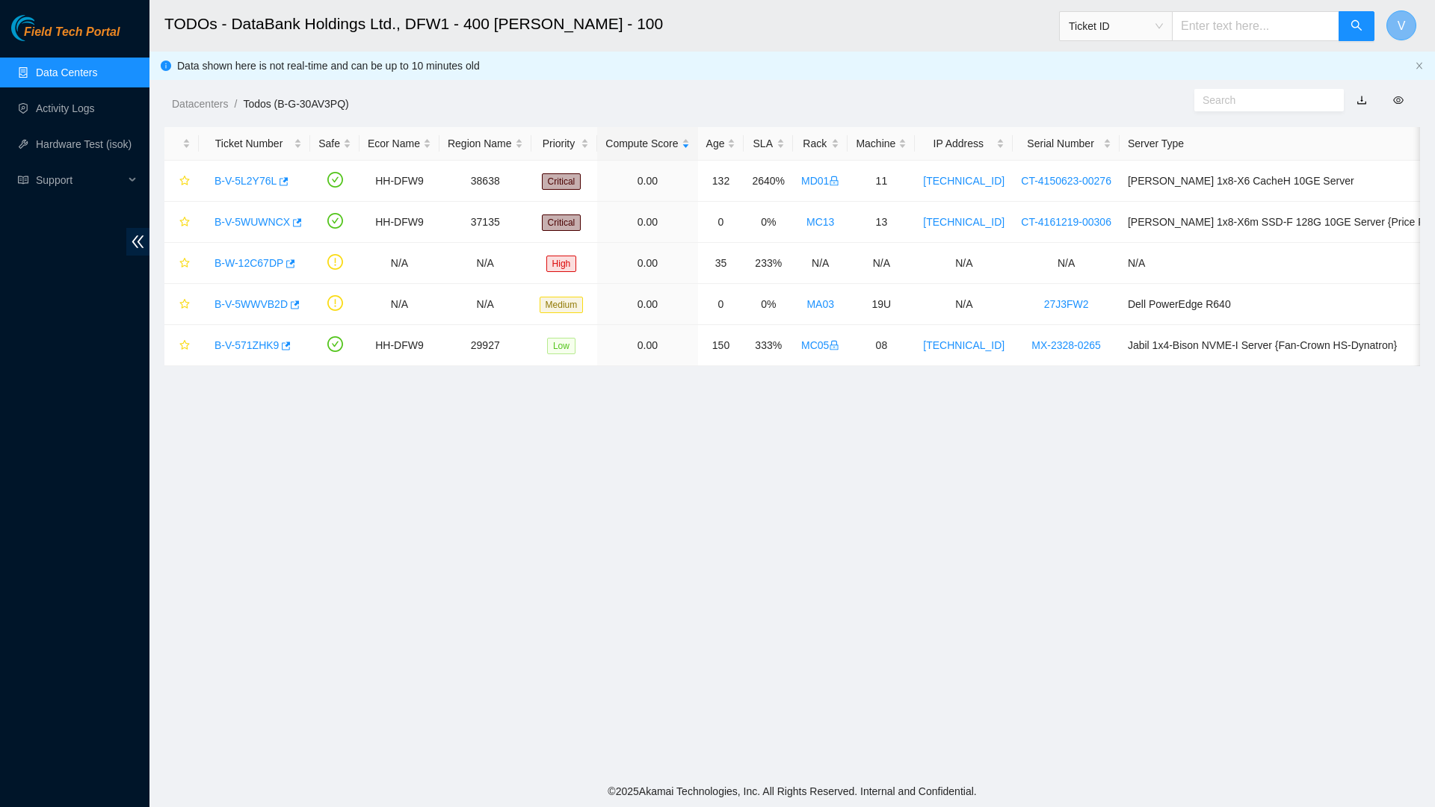
click at [1389, 25] on button "V" at bounding box center [1401, 25] width 30 height 30
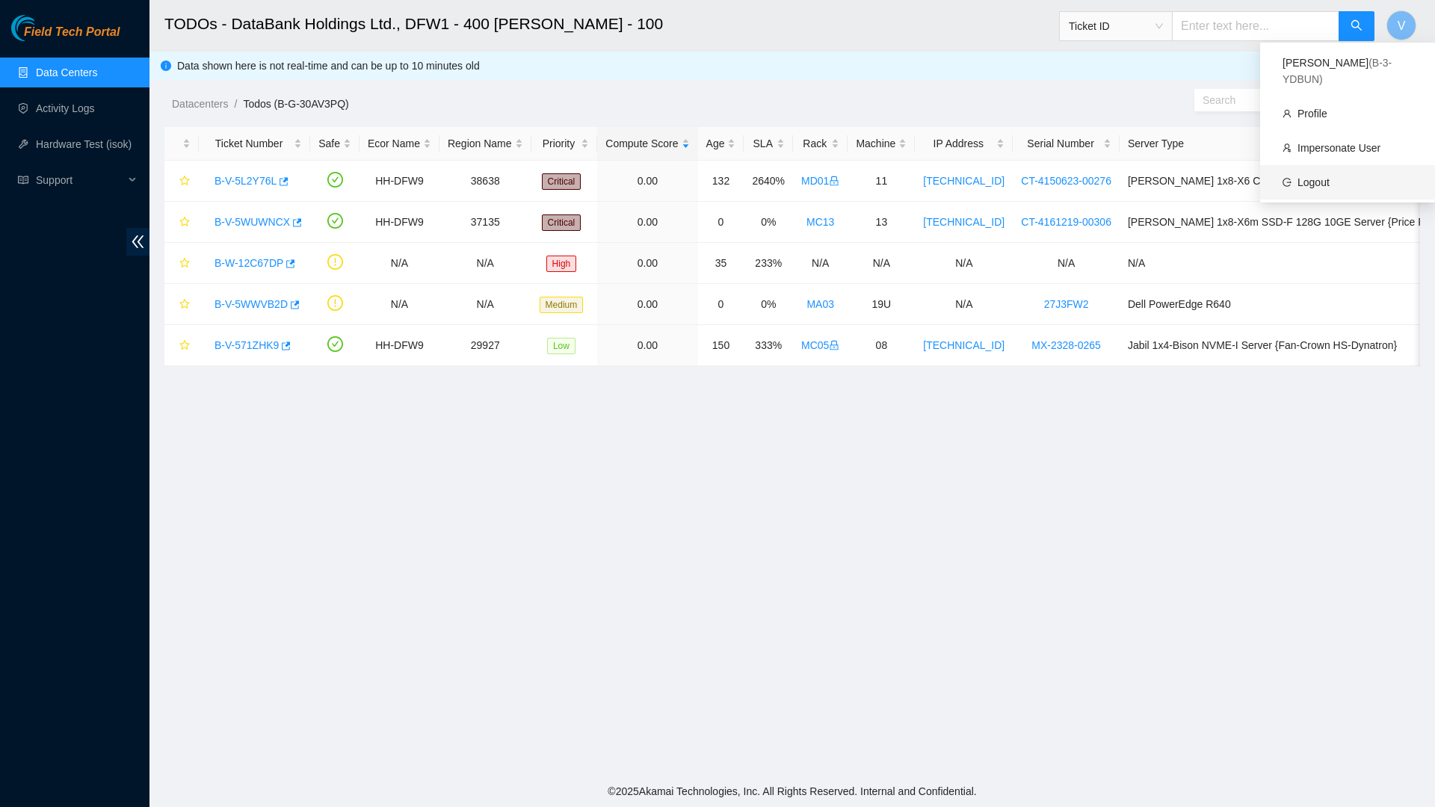
click at [1330, 176] on link "Logout" at bounding box center [1313, 182] width 32 height 12
